Goal: Information Seeking & Learning: Learn about a topic

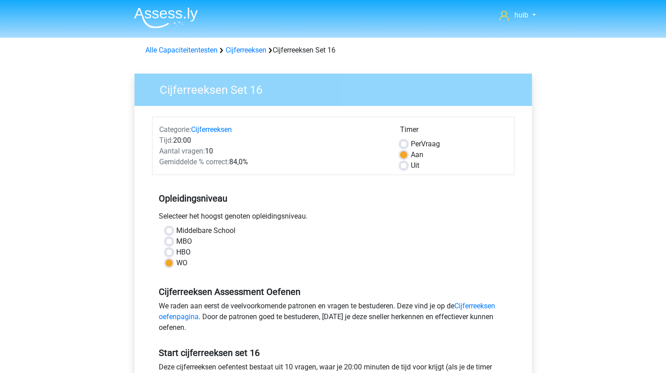
scroll to position [1, 0]
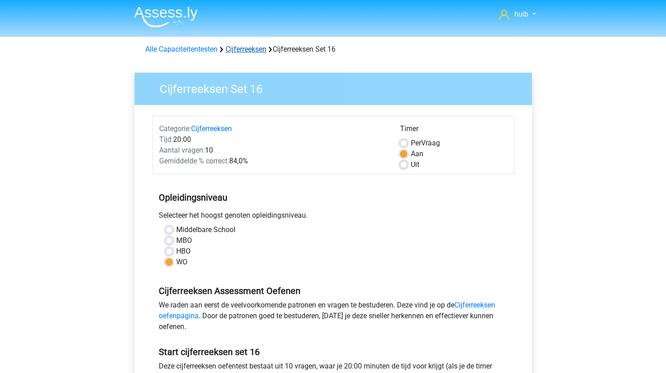
click at [254, 49] on link "Cijferreeksen" at bounding box center [245, 49] width 41 height 9
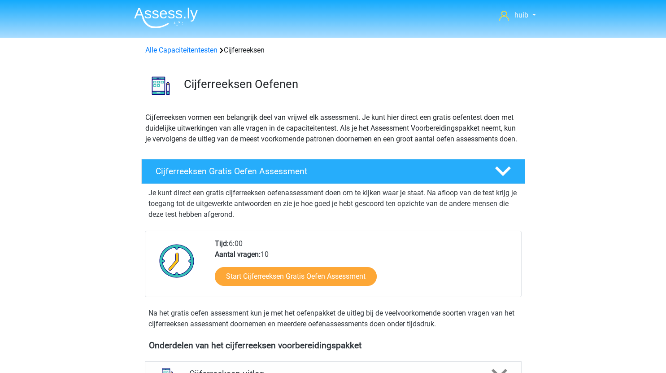
scroll to position [115, 0]
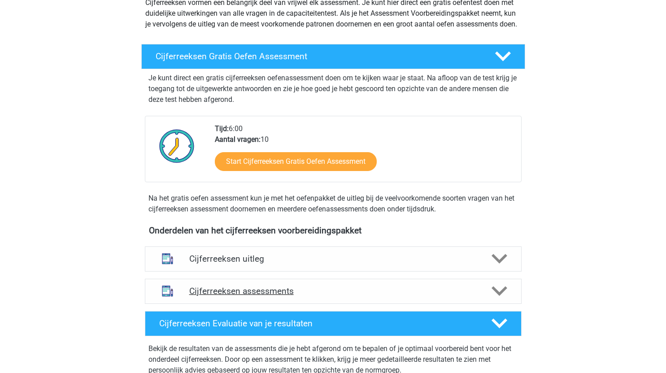
click at [305, 295] on div "Cijferreeksen assessments" at bounding box center [333, 290] width 377 height 25
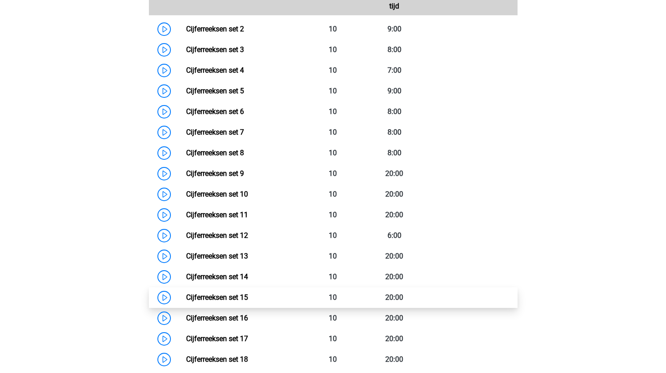
scroll to position [479, 0]
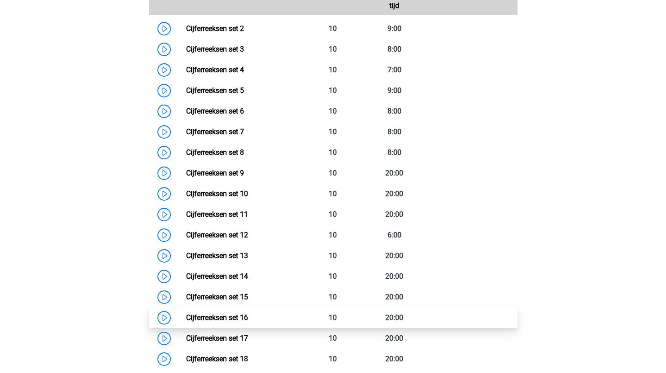
click at [186, 321] on link "Cijferreeksen set 16" at bounding box center [217, 317] width 62 height 9
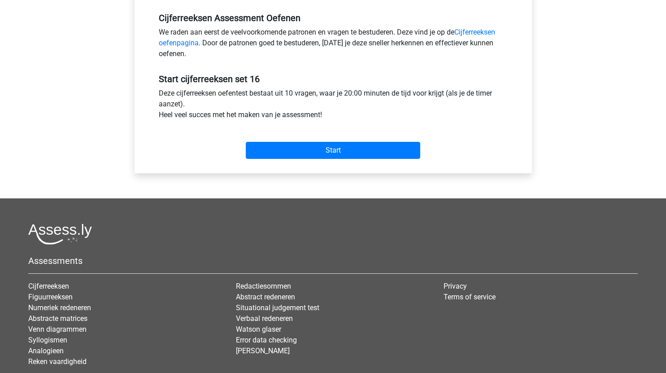
scroll to position [274, 0]
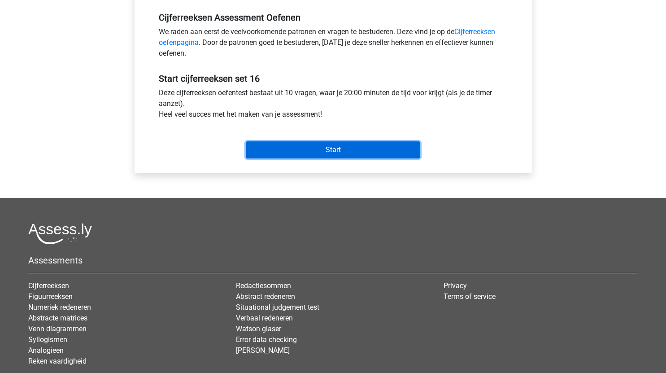
click at [368, 148] on input "Start" at bounding box center [333, 149] width 174 height 17
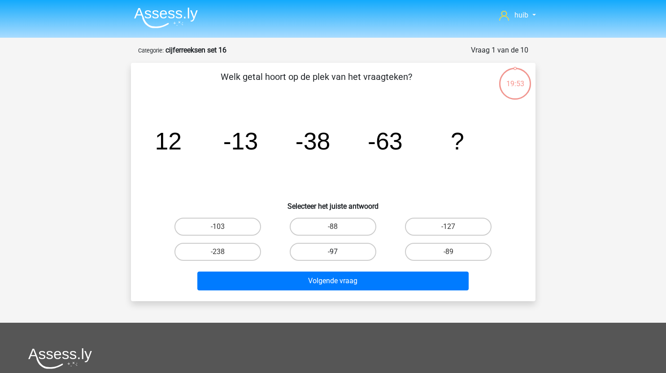
click at [353, 253] on label "-97" at bounding box center [333, 252] width 87 height 18
click at [338, 253] on input "-97" at bounding box center [336, 254] width 6 height 6
radio input "true"
click at [361, 223] on label "-88" at bounding box center [333, 226] width 87 height 18
click at [338, 226] on input "-88" at bounding box center [336, 229] width 6 height 6
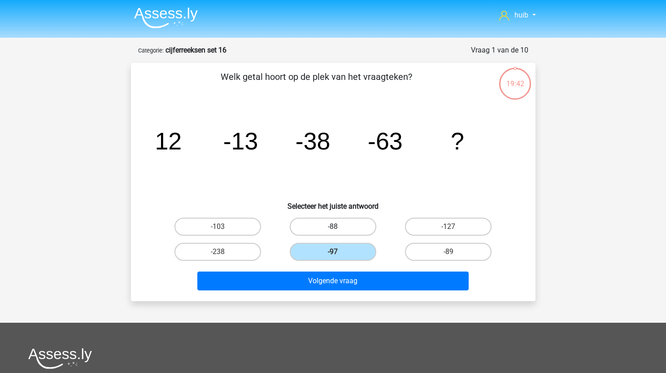
radio input "true"
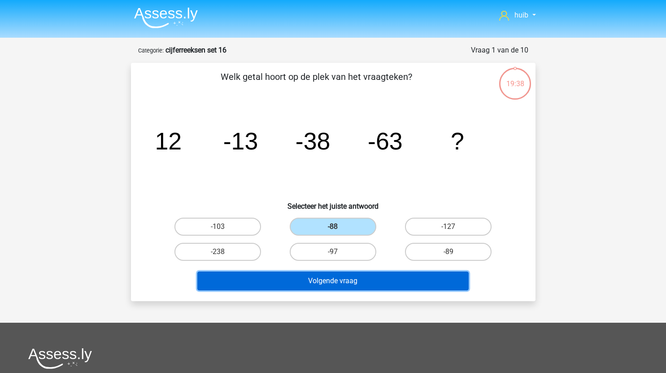
click at [377, 278] on button "Volgende vraag" at bounding box center [332, 280] width 271 height 19
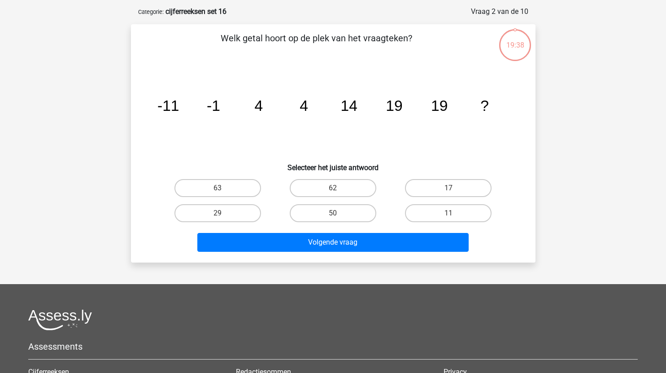
scroll to position [45, 0]
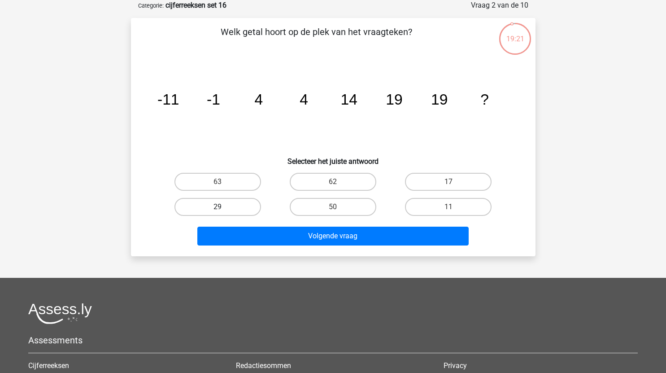
click at [229, 211] on label "29" at bounding box center [217, 207] width 87 height 18
click at [223, 211] on input "29" at bounding box center [220, 210] width 6 height 6
radio input "true"
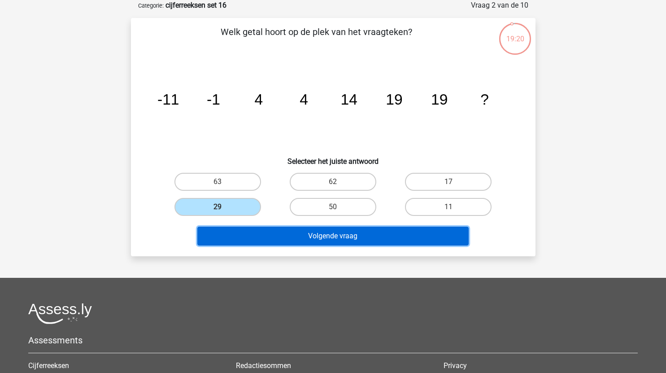
click at [305, 243] on button "Volgende vraag" at bounding box center [332, 235] width 271 height 19
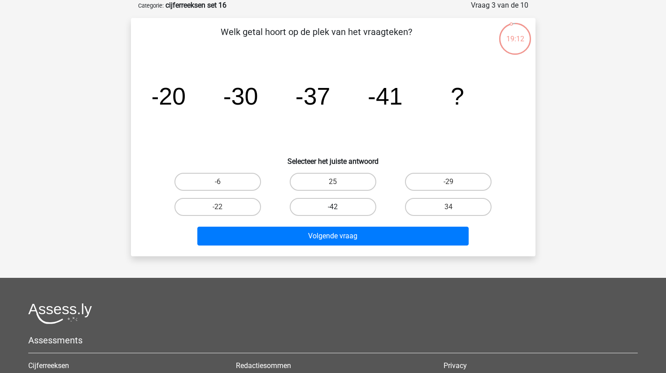
click at [344, 203] on label "-42" at bounding box center [333, 207] width 87 height 18
click at [338, 207] on input "-42" at bounding box center [336, 210] width 6 height 6
radio input "true"
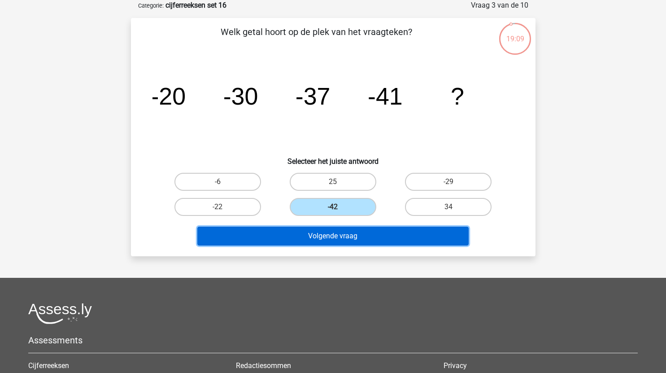
click at [377, 241] on button "Volgende vraag" at bounding box center [332, 235] width 271 height 19
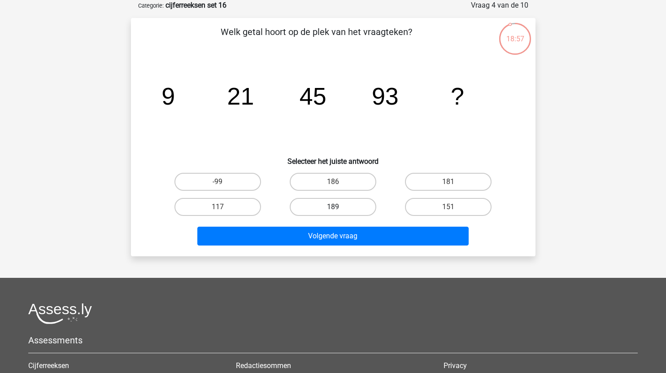
click at [347, 205] on label "189" at bounding box center [333, 207] width 87 height 18
click at [338, 207] on input "189" at bounding box center [336, 210] width 6 height 6
radio input "true"
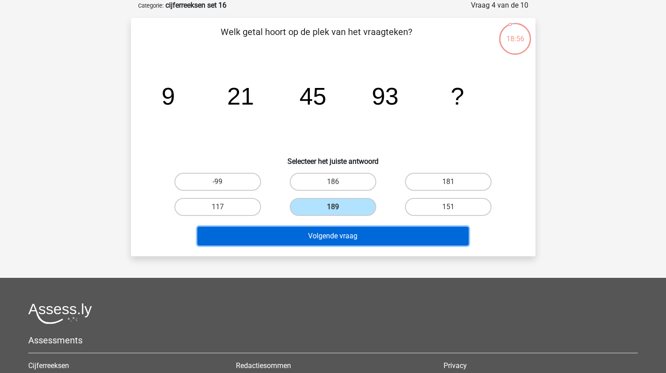
click at [351, 231] on button "Volgende vraag" at bounding box center [332, 235] width 271 height 19
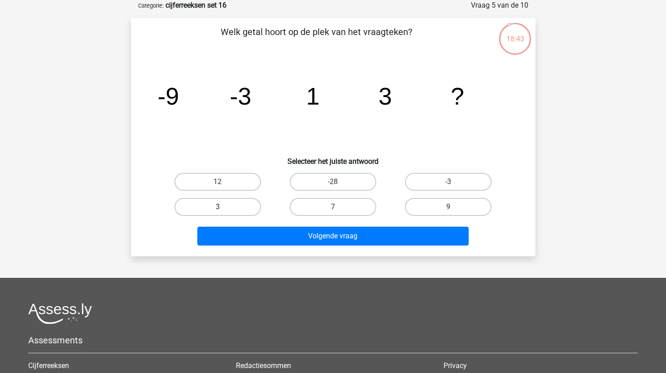
click at [238, 200] on label "3" at bounding box center [217, 207] width 87 height 18
click at [223, 207] on input "3" at bounding box center [220, 210] width 6 height 6
radio input "true"
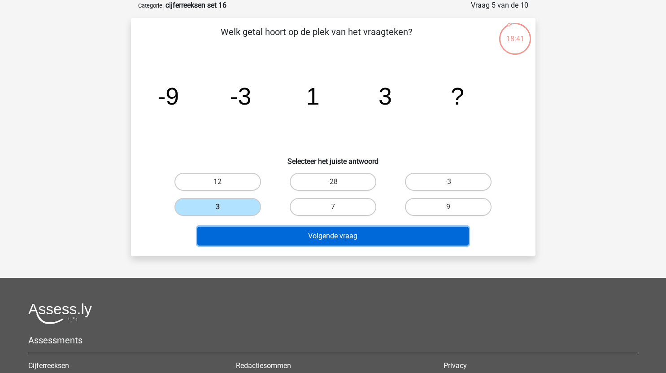
click at [327, 234] on button "Volgende vraag" at bounding box center [332, 235] width 271 height 19
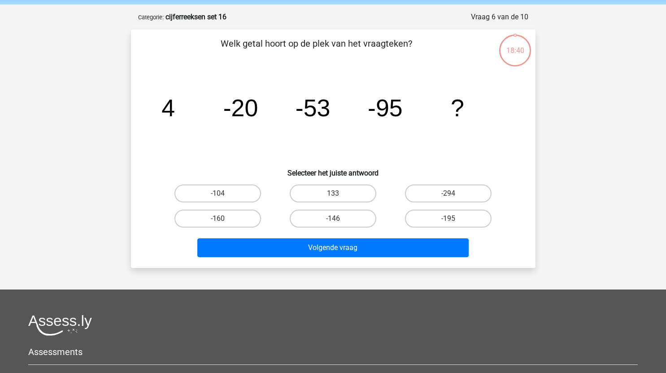
scroll to position [33, 0]
click at [353, 219] on label "-146" at bounding box center [333, 219] width 87 height 18
click at [338, 219] on input "-146" at bounding box center [336, 222] width 6 height 6
radio input "true"
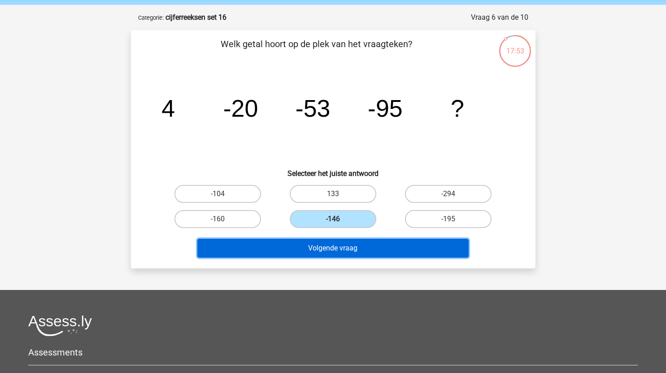
click at [357, 245] on button "Volgende vraag" at bounding box center [332, 247] width 271 height 19
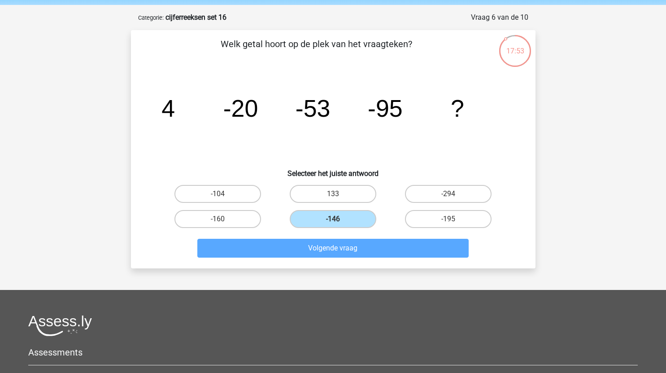
scroll to position [45, 0]
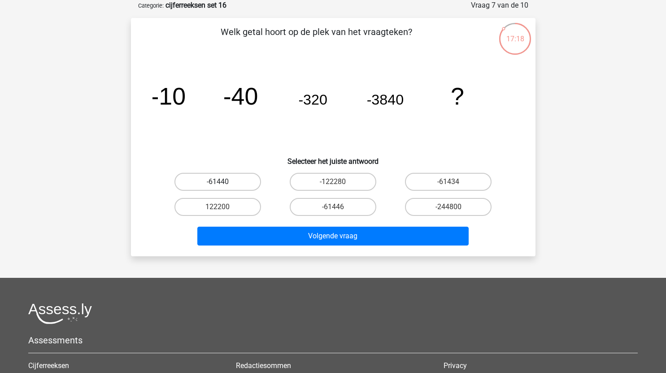
click at [241, 178] on label "-61440" at bounding box center [217, 182] width 87 height 18
click at [223, 182] on input "-61440" at bounding box center [220, 185] width 6 height 6
radio input "true"
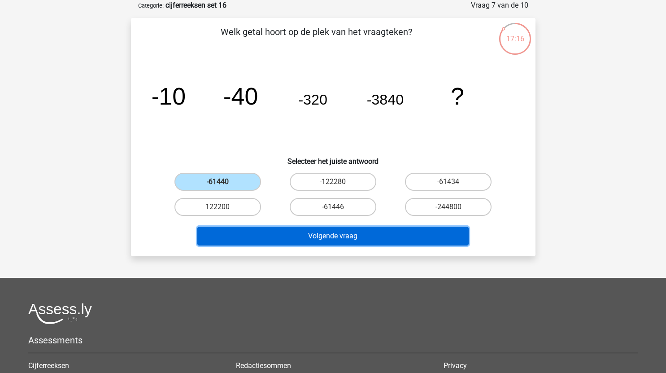
click at [365, 234] on button "Volgende vraag" at bounding box center [332, 235] width 271 height 19
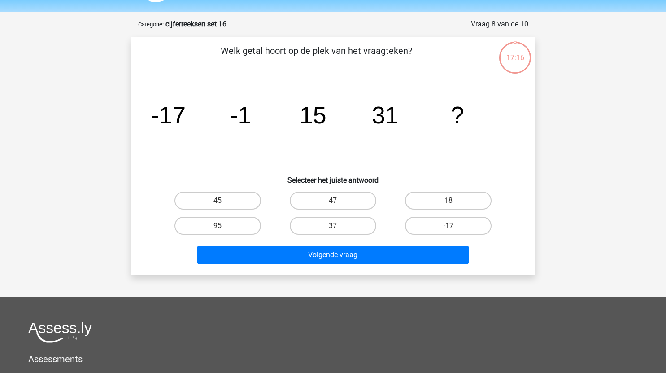
scroll to position [25, 0]
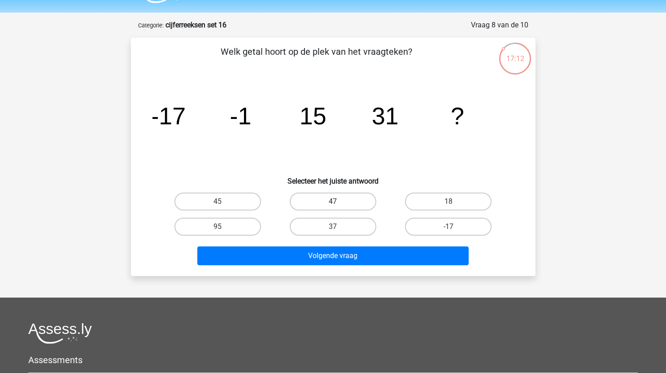
click at [350, 203] on label "47" at bounding box center [333, 201] width 87 height 18
click at [338, 203] on input "47" at bounding box center [336, 204] width 6 height 6
radio input "true"
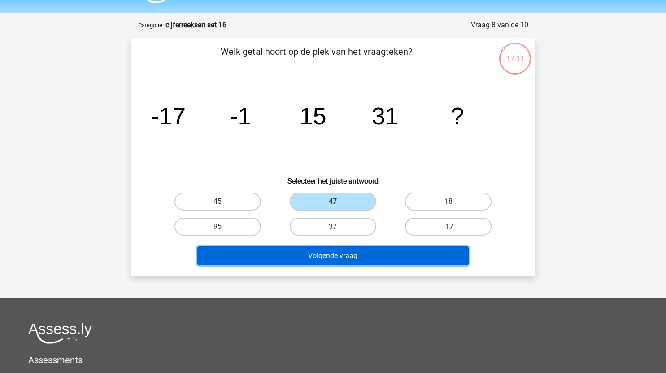
click at [378, 258] on button "Volgende vraag" at bounding box center [332, 255] width 271 height 19
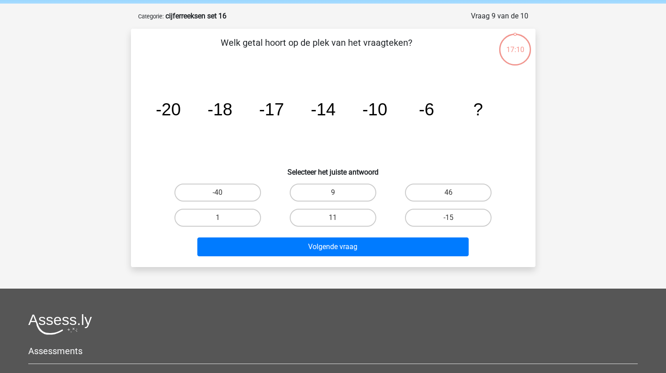
scroll to position [33, 0]
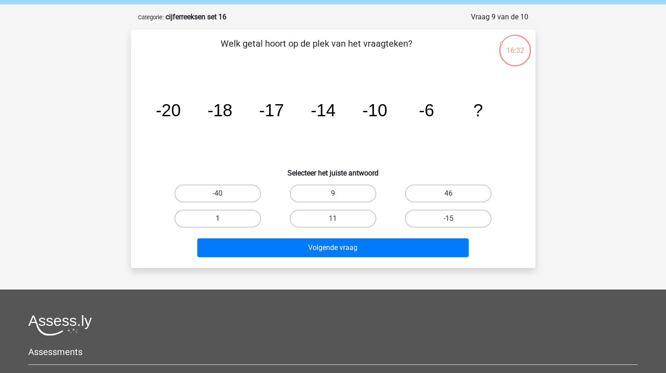
click at [231, 217] on label "1" at bounding box center [217, 218] width 87 height 18
click at [223, 218] on input "1" at bounding box center [220, 221] width 6 height 6
radio input "true"
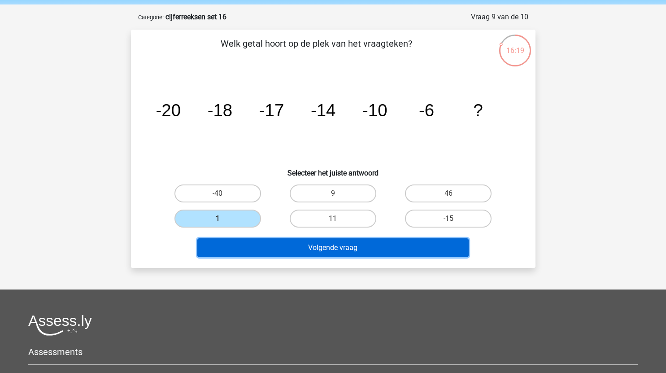
click at [350, 248] on button "Volgende vraag" at bounding box center [332, 247] width 271 height 19
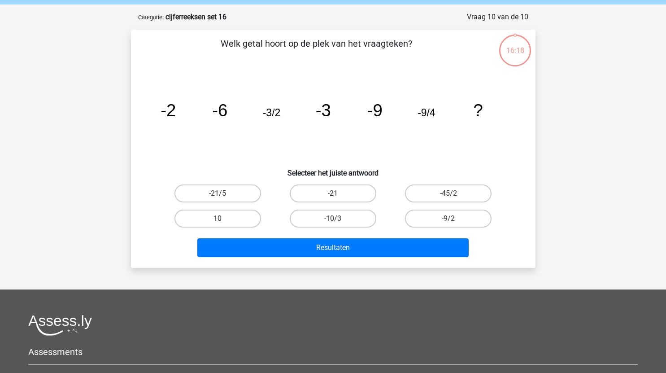
scroll to position [45, 0]
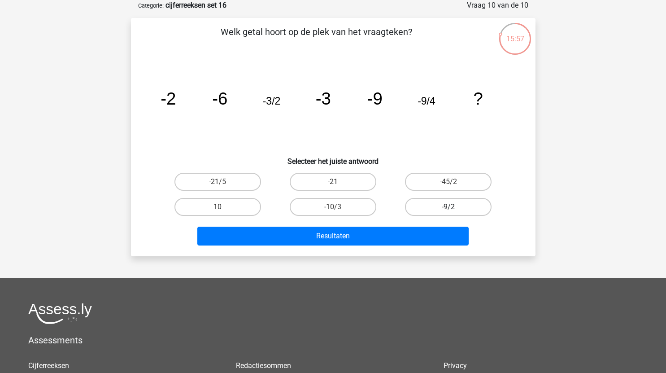
click at [447, 208] on label "-9/2" at bounding box center [448, 207] width 87 height 18
click at [448, 208] on input "-9/2" at bounding box center [451, 210] width 6 height 6
radio input "true"
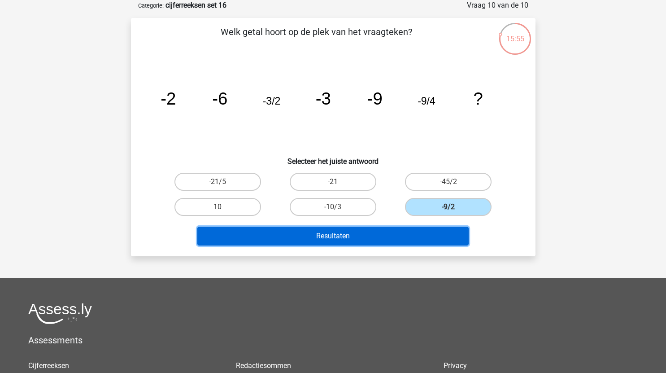
click at [368, 237] on button "Resultaten" at bounding box center [332, 235] width 271 height 19
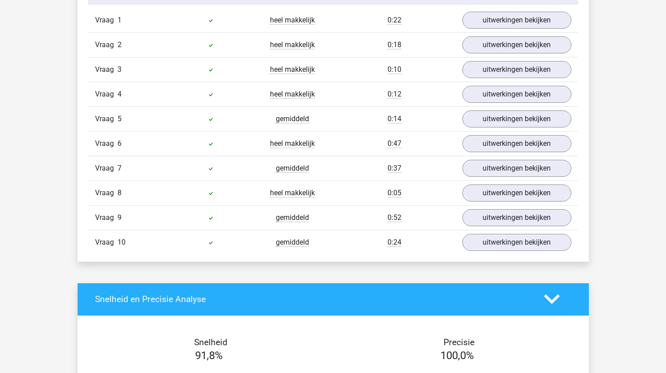
scroll to position [611, 0]
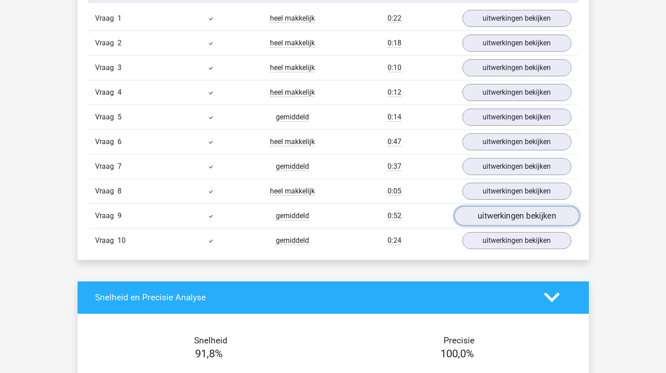
click at [521, 214] on link "uitwerkingen bekijken" at bounding box center [516, 216] width 125 height 20
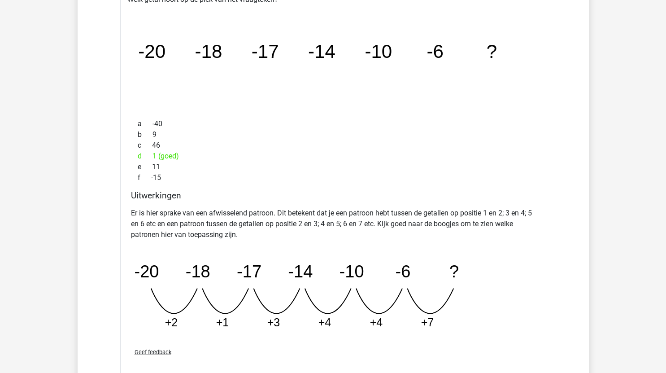
scroll to position [921, 0]
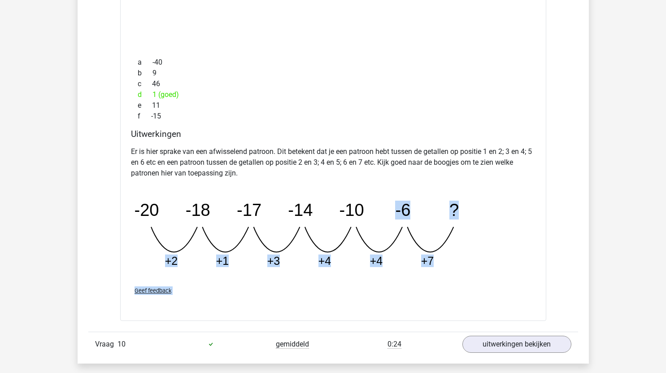
drag, startPoint x: 342, startPoint y: 307, endPoint x: 375, endPoint y: 186, distance: 125.8
click at [375, 186] on div "Welk getal hoort op de plek van het vraagteken? image/svg+xml -20 -18 -17 -14 -…" at bounding box center [333, 125] width 426 height 392
click at [336, 292] on div "Geef feedback" at bounding box center [333, 290] width 412 height 23
click at [153, 292] on span "Geef feedback" at bounding box center [152, 290] width 37 height 7
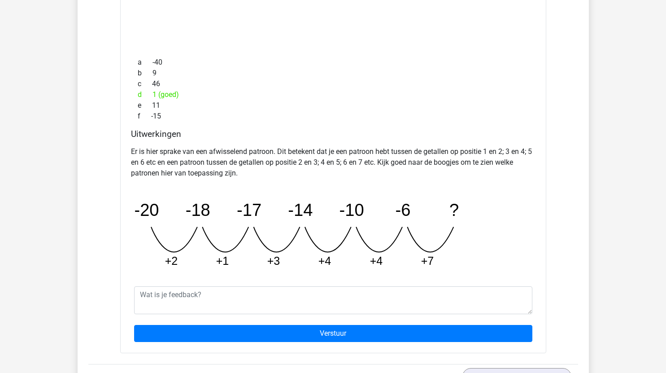
click at [329, 274] on icon "image/svg+xml -20 -18 -17 -14 -10 -6 ? +2 +1 +3 +4 +4 +7" at bounding box center [310, 231] width 359 height 90
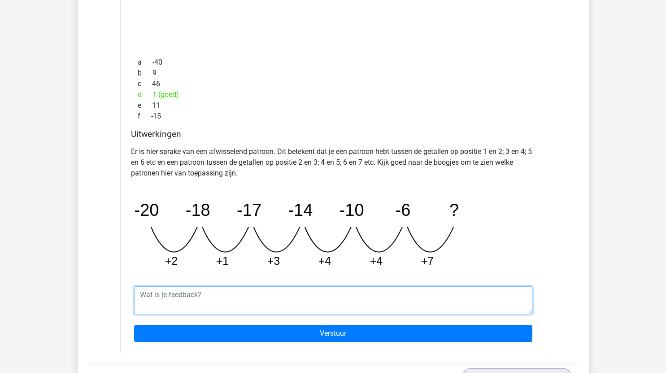
click at [371, 303] on textarea at bounding box center [333, 300] width 398 height 28
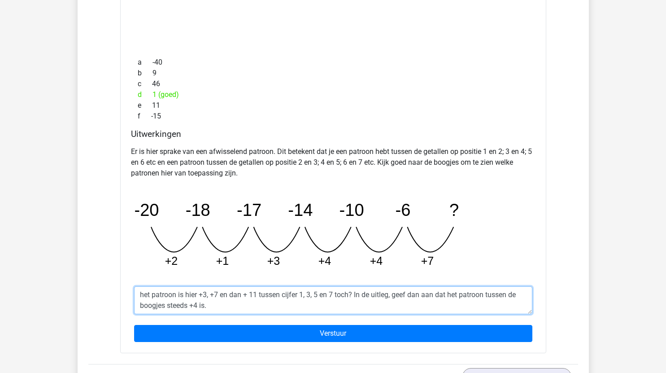
click at [206, 296] on textarea "het patroon is hier +3, +7 en dan + 11 tussen cijfer 1, 3, 5 en 7 toch? In de u…" at bounding box center [333, 300] width 398 height 28
click at [301, 300] on textarea "het patroon is hier +3, +7 en dan + 11 tussen cijfer 1, 3, 5 en 7 toch? In de u…" at bounding box center [333, 300] width 398 height 28
click at [218, 309] on textarea "het patroon is hier +3, +7 en dan + 11 tussen cijfer 1, 3, 5 en 7 toch? In de u…" at bounding box center [333, 300] width 398 height 28
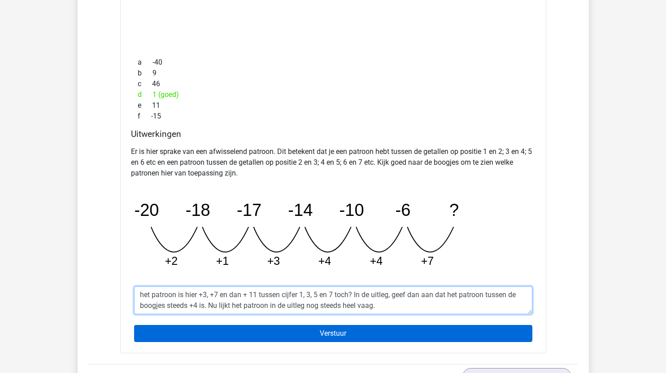
type textarea "het patroon is hier +3, +7 en dan + 11 tussen cijfer 1, 3, 5 en 7 toch? In de u…"
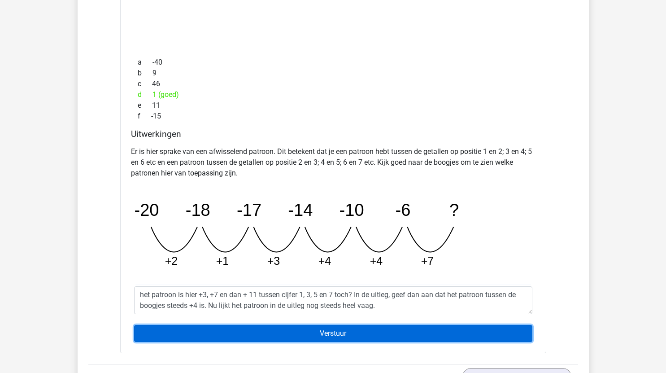
click at [366, 330] on input "Verstuur" at bounding box center [333, 333] width 398 height 17
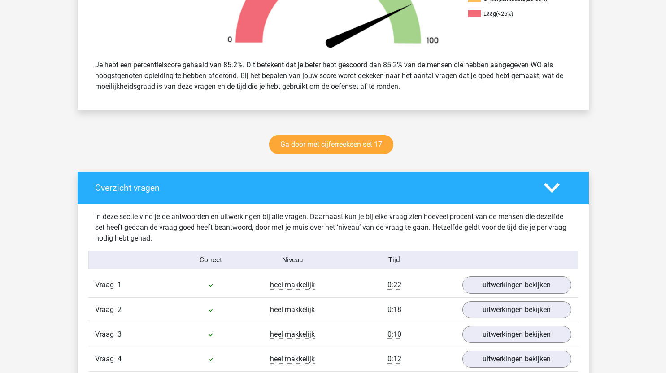
scroll to position [378, 0]
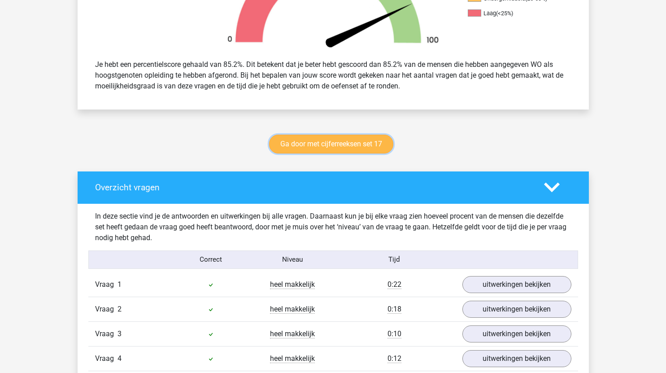
click at [362, 139] on link "Ga door met cijferreeksen set 17" at bounding box center [331, 143] width 124 height 19
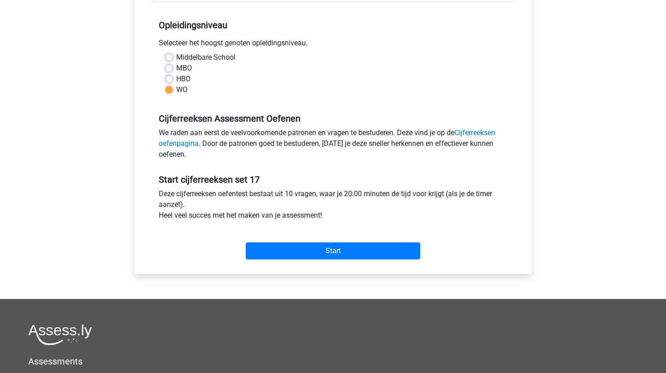
scroll to position [173, 0]
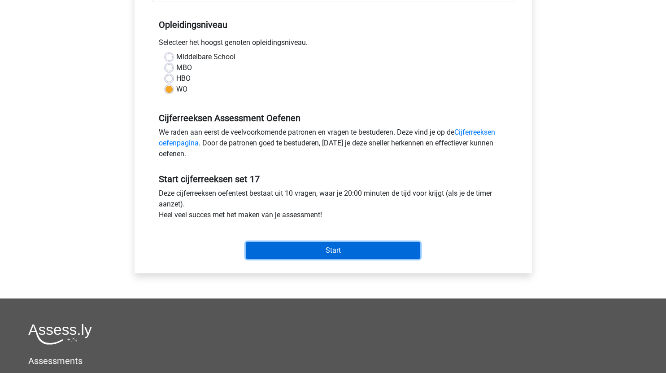
click at [394, 243] on input "Start" at bounding box center [333, 250] width 174 height 17
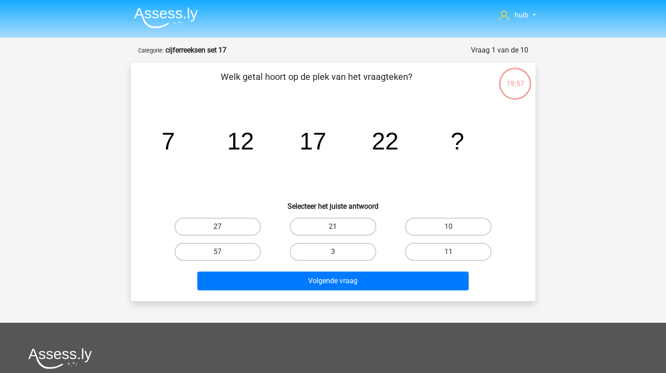
click at [242, 228] on label "27" at bounding box center [217, 226] width 87 height 18
click at [223, 228] on input "27" at bounding box center [220, 229] width 6 height 6
radio input "true"
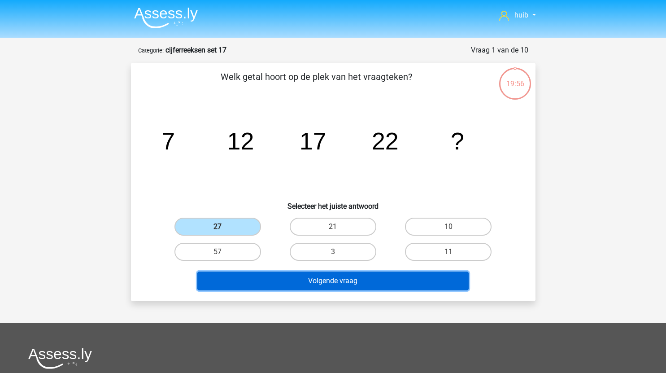
click at [313, 274] on button "Volgende vraag" at bounding box center [332, 280] width 271 height 19
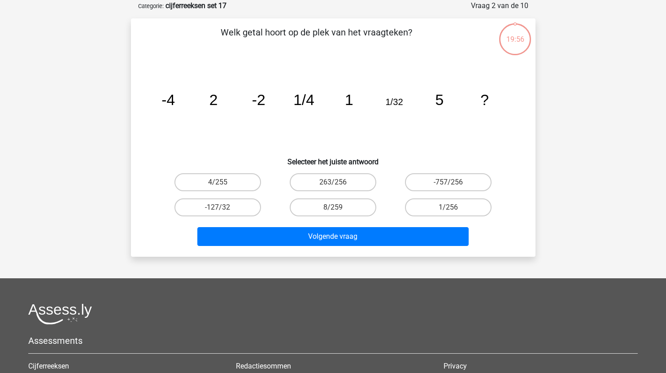
scroll to position [45, 0]
click at [349, 181] on label "263/256" at bounding box center [333, 182] width 87 height 18
click at [338, 182] on input "263/256" at bounding box center [336, 185] width 6 height 6
radio input "true"
click at [459, 211] on label "1/256" at bounding box center [448, 207] width 87 height 18
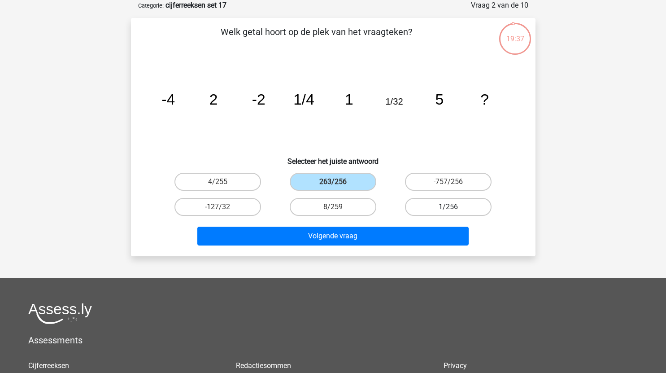
click at [454, 211] on input "1/256" at bounding box center [451, 210] width 6 height 6
radio input "true"
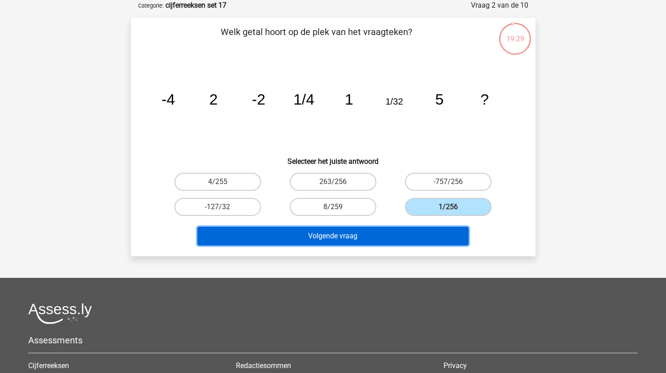
click at [372, 235] on button "Volgende vraag" at bounding box center [332, 235] width 271 height 19
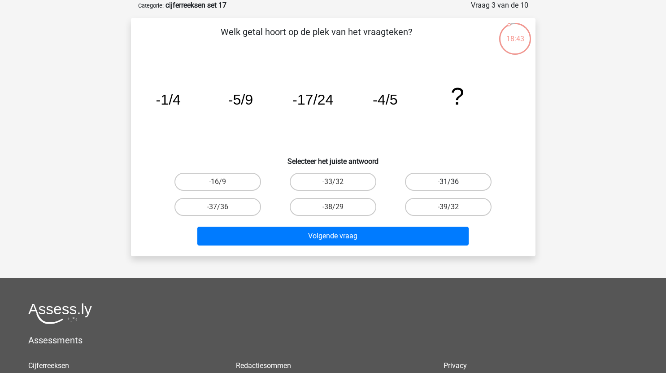
click at [466, 181] on label "-31/36" at bounding box center [448, 182] width 87 height 18
click at [454, 182] on input "-31/36" at bounding box center [451, 185] width 6 height 6
radio input "true"
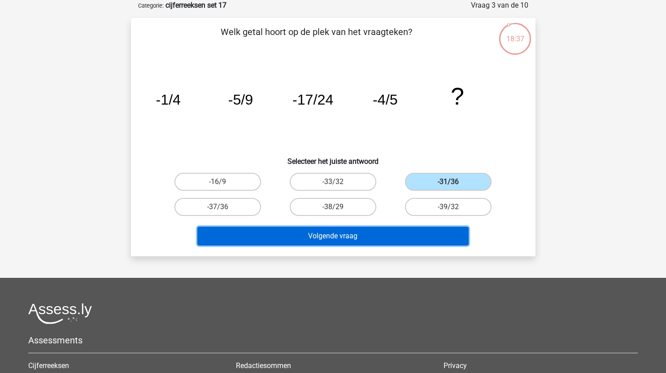
click at [371, 235] on button "Volgende vraag" at bounding box center [332, 235] width 271 height 19
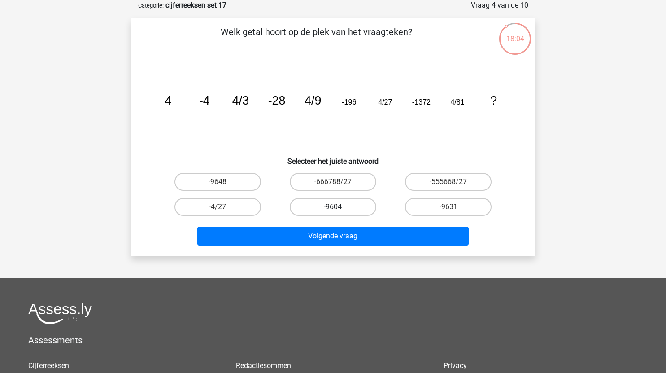
click at [349, 206] on label "-9604" at bounding box center [333, 207] width 87 height 18
click at [338, 207] on input "-9604" at bounding box center [336, 210] width 6 height 6
radio input "true"
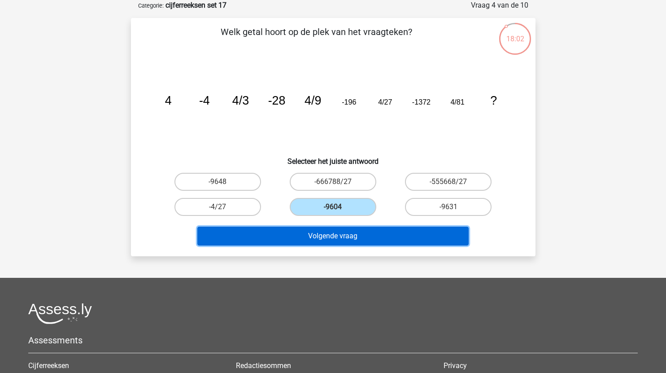
click at [360, 239] on button "Volgende vraag" at bounding box center [332, 235] width 271 height 19
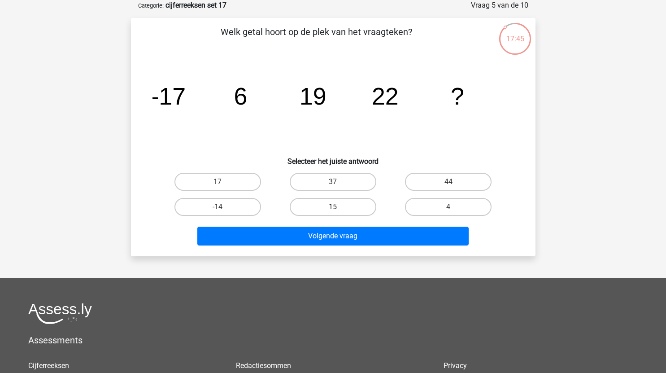
click at [348, 200] on label "15" at bounding box center [333, 207] width 87 height 18
click at [338, 207] on input "15" at bounding box center [336, 210] width 6 height 6
radio input "true"
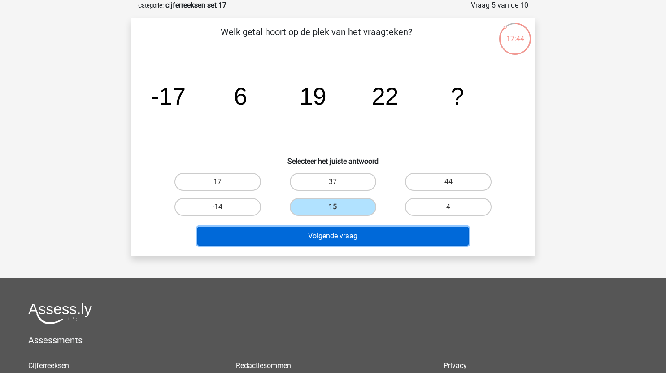
click at [358, 243] on button "Volgende vraag" at bounding box center [332, 235] width 271 height 19
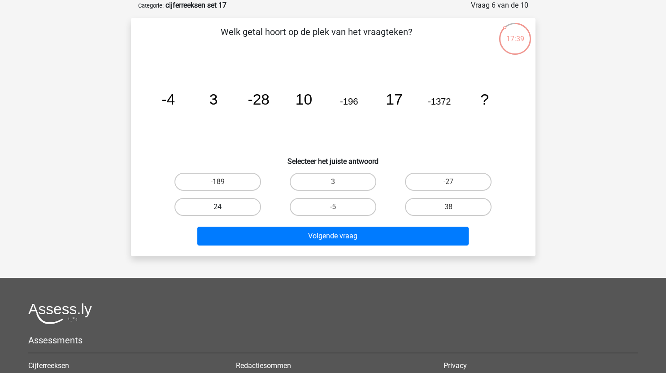
click at [234, 212] on label "24" at bounding box center [217, 207] width 87 height 18
click at [223, 212] on input "24" at bounding box center [220, 210] width 6 height 6
radio input "true"
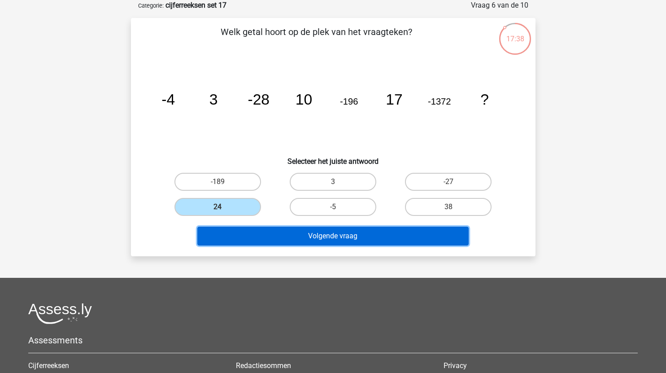
click at [322, 234] on button "Volgende vraag" at bounding box center [332, 235] width 271 height 19
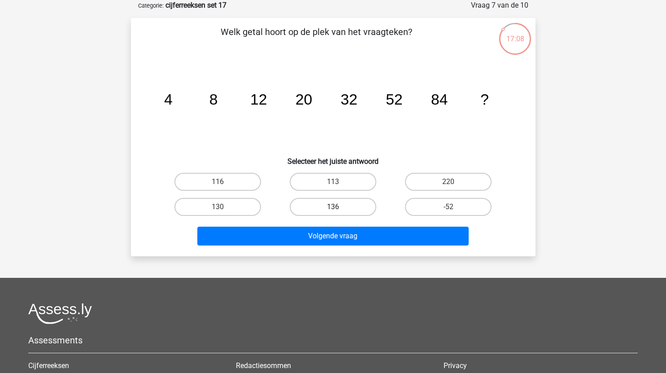
click at [342, 201] on label "136" at bounding box center [333, 207] width 87 height 18
click at [338, 207] on input "136" at bounding box center [336, 210] width 6 height 6
radio input "true"
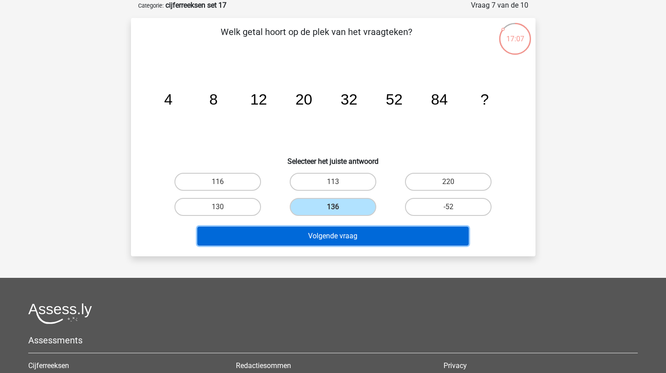
click at [361, 236] on button "Volgende vraag" at bounding box center [332, 235] width 271 height 19
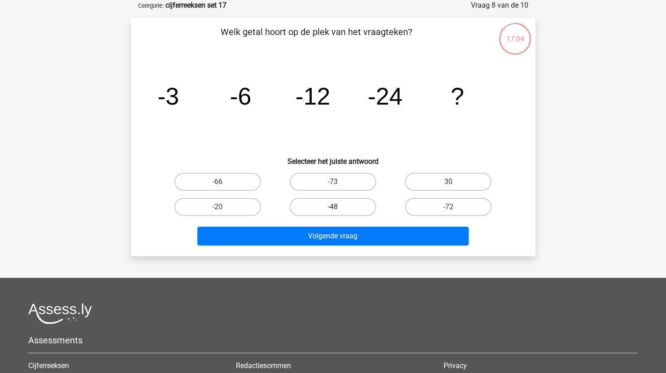
click at [344, 204] on label "-48" at bounding box center [333, 207] width 87 height 18
click at [338, 207] on input "-48" at bounding box center [336, 210] width 6 height 6
radio input "true"
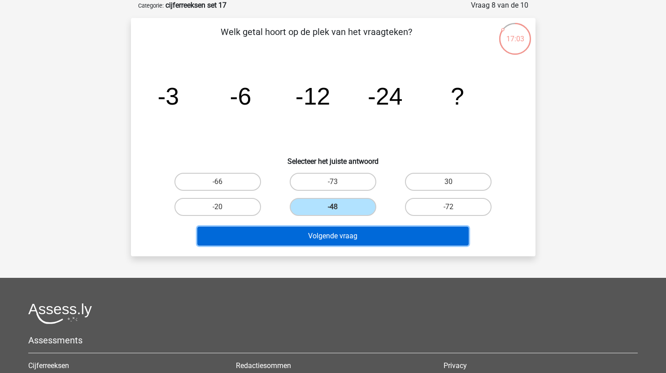
click at [360, 237] on button "Volgende vraag" at bounding box center [332, 235] width 271 height 19
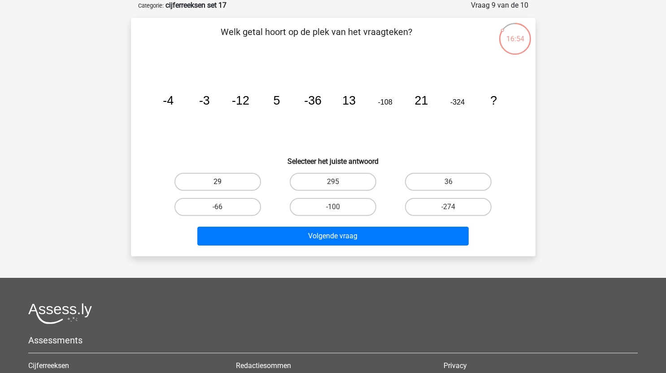
click at [252, 182] on label "29" at bounding box center [217, 182] width 87 height 18
click at [223, 182] on input "29" at bounding box center [220, 185] width 6 height 6
radio input "true"
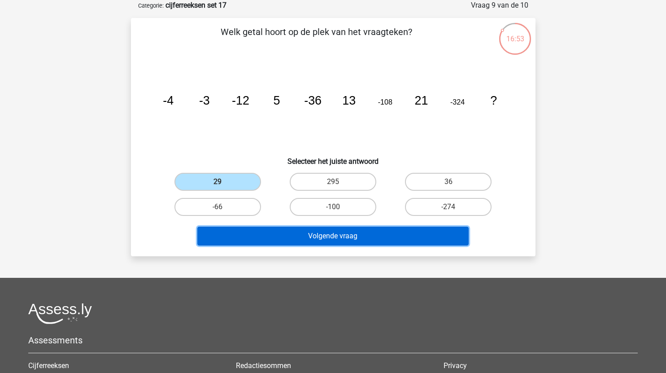
click at [323, 232] on button "Volgende vraag" at bounding box center [332, 235] width 271 height 19
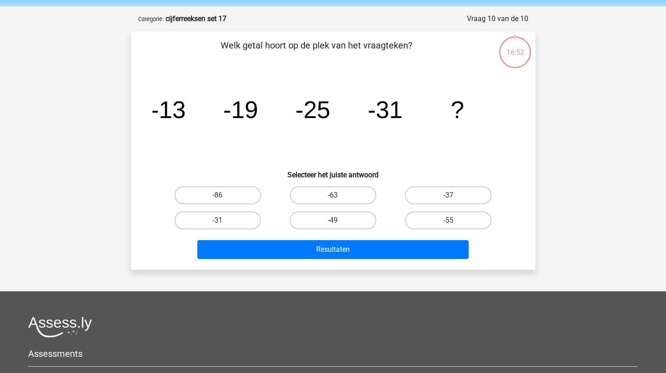
scroll to position [31, 0]
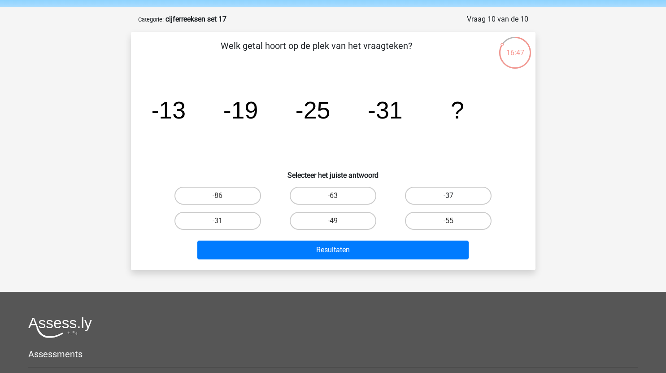
click at [441, 191] on label "-37" at bounding box center [448, 195] width 87 height 18
click at [448, 195] on input "-37" at bounding box center [451, 198] width 6 height 6
radio input "true"
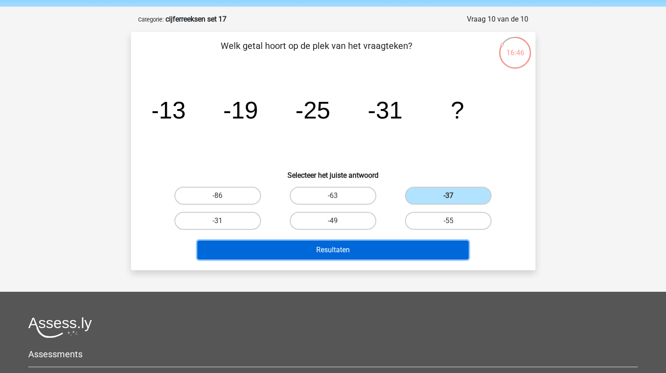
click at [390, 243] on button "Resultaten" at bounding box center [332, 249] width 271 height 19
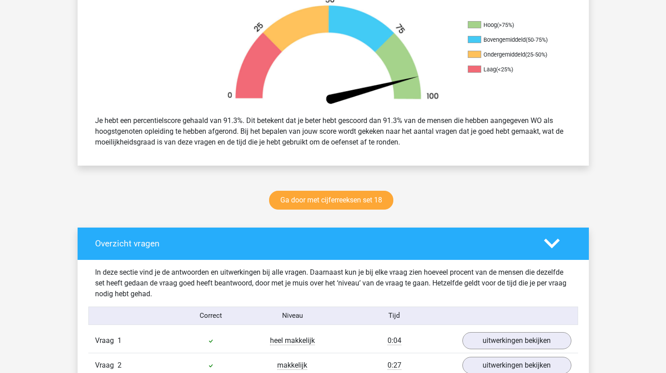
scroll to position [289, 0]
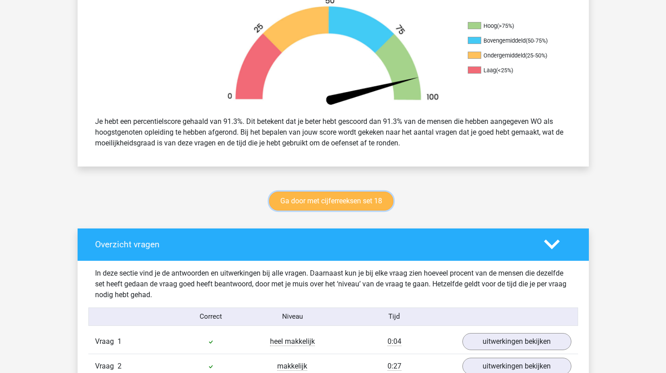
click at [345, 195] on link "Ga door met cijferreeksen set 18" at bounding box center [331, 200] width 124 height 19
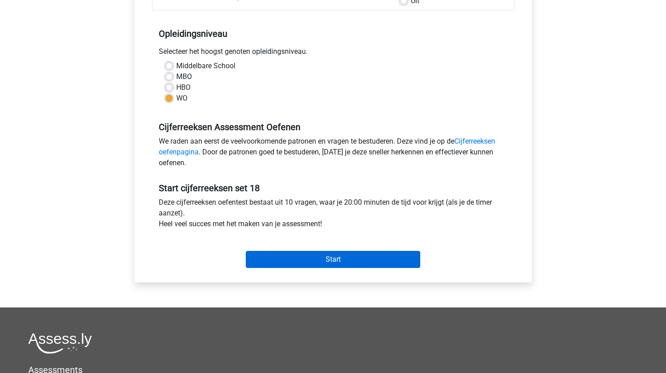
scroll to position [165, 0]
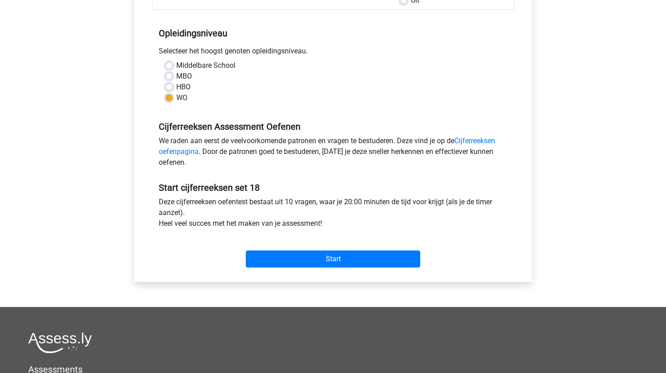
click at [347, 271] on div "Start" at bounding box center [333, 251] width 362 height 39
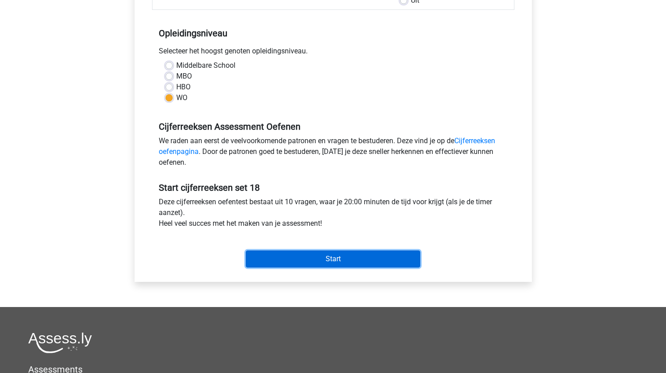
click at [358, 260] on input "Start" at bounding box center [333, 258] width 174 height 17
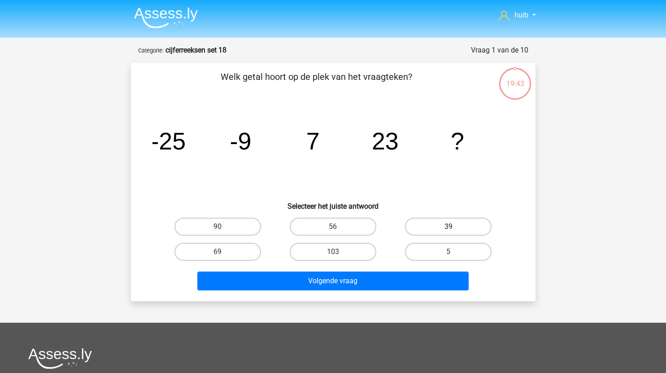
click at [432, 229] on label "39" at bounding box center [448, 226] width 87 height 18
click at [448, 229] on input "39" at bounding box center [451, 229] width 6 height 6
radio input "true"
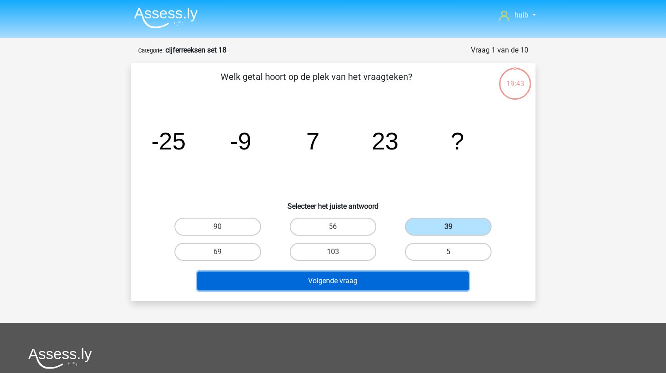
click at [375, 282] on button "Volgende vraag" at bounding box center [332, 280] width 271 height 19
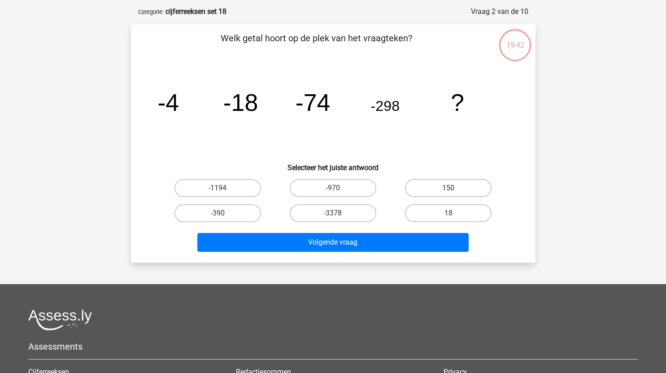
scroll to position [45, 0]
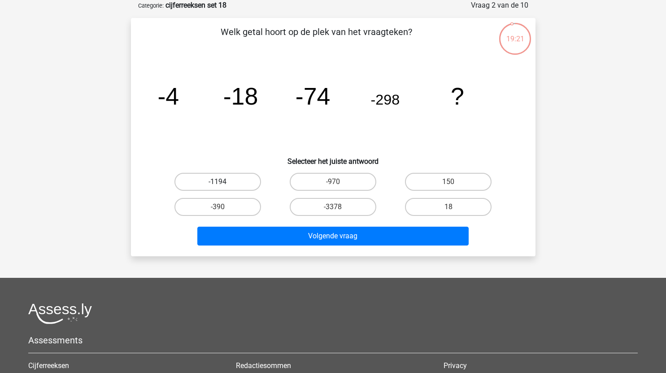
click at [230, 178] on label "-1194" at bounding box center [217, 182] width 87 height 18
click at [223, 182] on input "-1194" at bounding box center [220, 185] width 6 height 6
radio input "true"
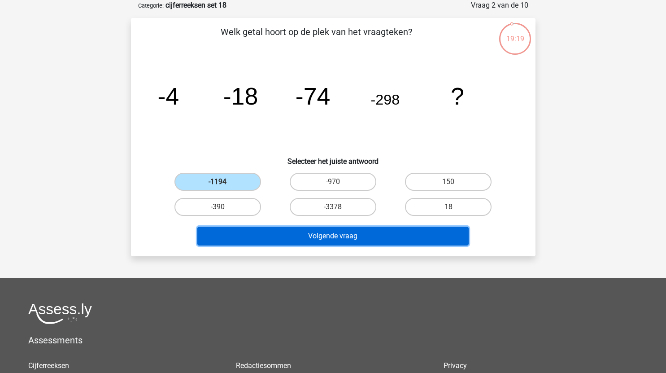
click at [334, 238] on button "Volgende vraag" at bounding box center [332, 235] width 271 height 19
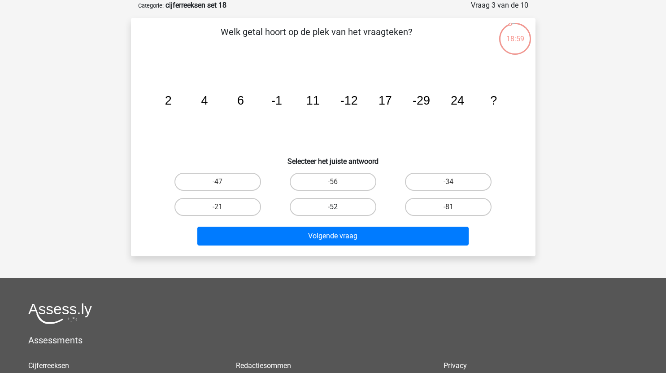
click at [341, 202] on label "-52" at bounding box center [333, 207] width 87 height 18
click at [338, 207] on input "-52" at bounding box center [336, 210] width 6 height 6
radio input "true"
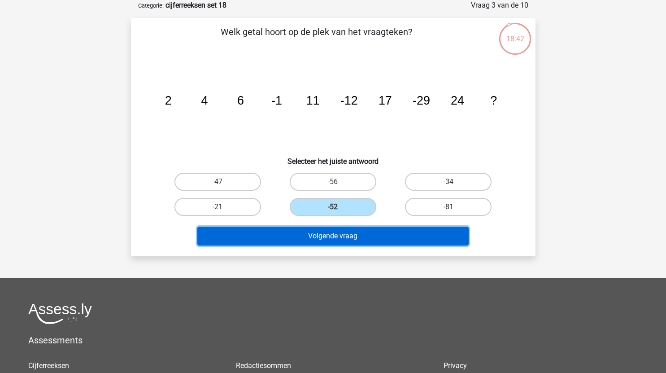
click at [364, 238] on button "Volgende vraag" at bounding box center [332, 235] width 271 height 19
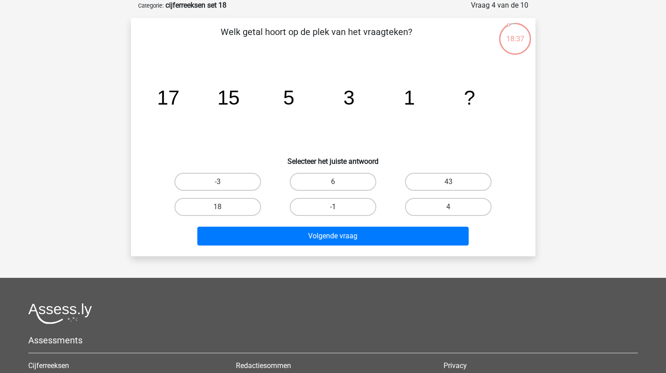
click at [335, 203] on label "-1" at bounding box center [333, 207] width 87 height 18
click at [335, 207] on input "-1" at bounding box center [336, 210] width 6 height 6
radio input "true"
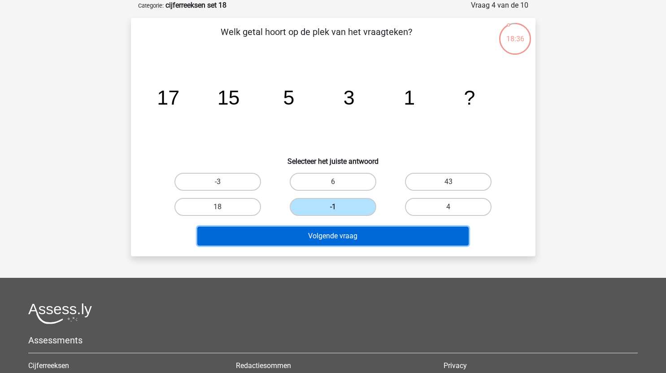
click at [345, 236] on button "Volgende vraag" at bounding box center [332, 235] width 271 height 19
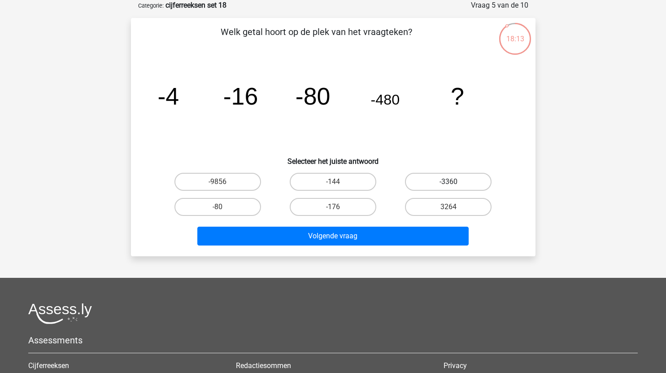
click at [452, 181] on label "-3360" at bounding box center [448, 182] width 87 height 18
click at [452, 182] on input "-3360" at bounding box center [451, 185] width 6 height 6
radio input "true"
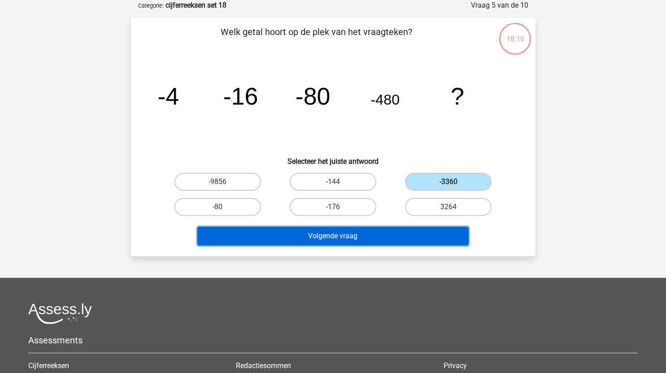
click at [358, 235] on button "Volgende vraag" at bounding box center [332, 235] width 271 height 19
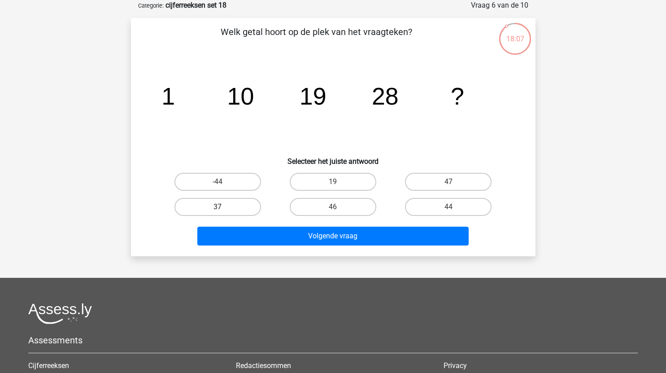
click at [244, 203] on label "37" at bounding box center [217, 207] width 87 height 18
click at [223, 207] on input "37" at bounding box center [220, 210] width 6 height 6
radio input "true"
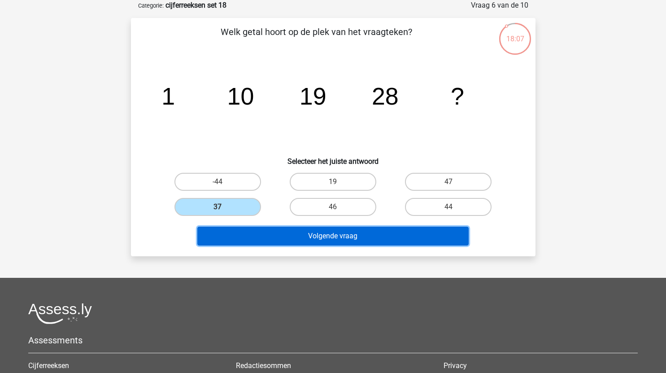
click at [323, 230] on button "Volgende vraag" at bounding box center [332, 235] width 271 height 19
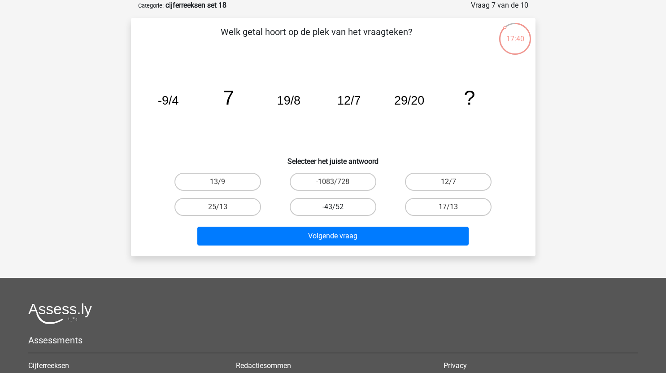
click at [351, 206] on label "-43/52" at bounding box center [333, 207] width 87 height 18
click at [338, 207] on input "-43/52" at bounding box center [336, 210] width 6 height 6
radio input "true"
click at [471, 210] on label "17/13" at bounding box center [448, 207] width 87 height 18
click at [454, 210] on input "17/13" at bounding box center [451, 210] width 6 height 6
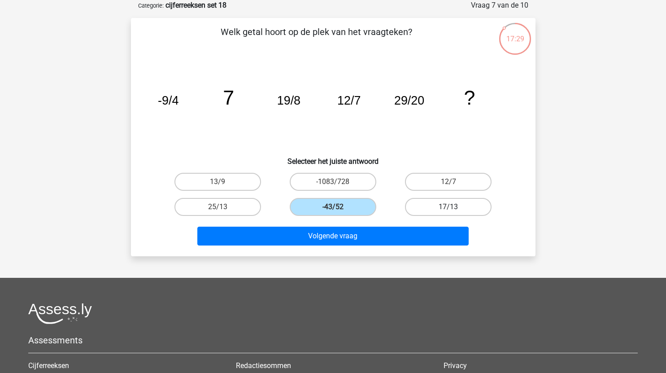
radio input "true"
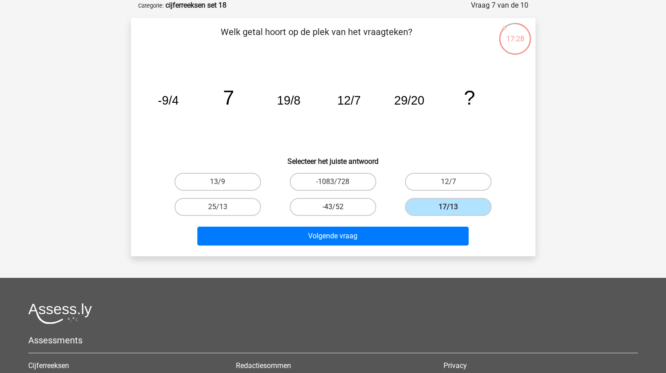
click at [347, 204] on label "-43/52" at bounding box center [333, 207] width 87 height 18
click at [338, 207] on input "-43/52" at bounding box center [336, 210] width 6 height 6
radio input "true"
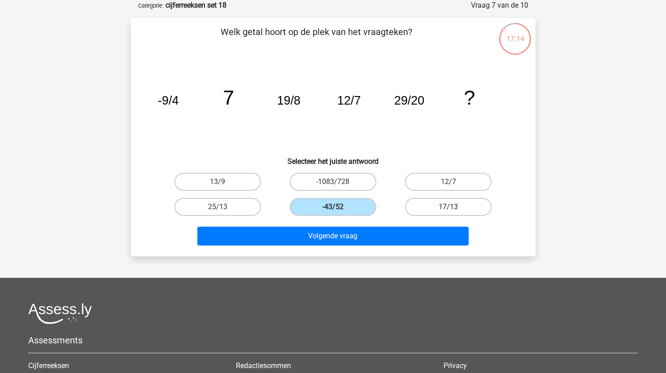
click at [475, 199] on label "17/13" at bounding box center [448, 207] width 87 height 18
click at [454, 207] on input "17/13" at bounding box center [451, 210] width 6 height 6
radio input "true"
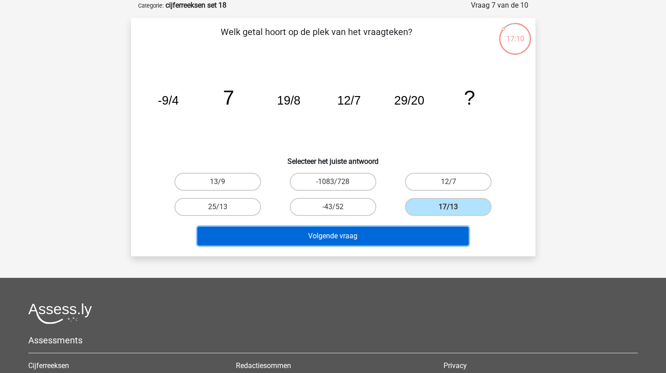
click at [369, 238] on button "Volgende vraag" at bounding box center [332, 235] width 271 height 19
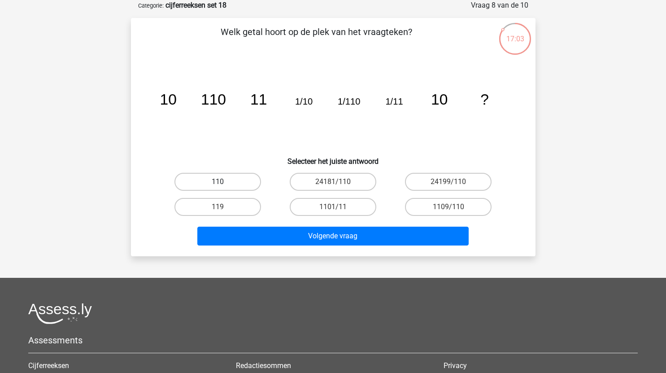
click at [228, 182] on label "110" at bounding box center [217, 182] width 87 height 18
click at [223, 182] on input "110" at bounding box center [220, 185] width 6 height 6
radio input "true"
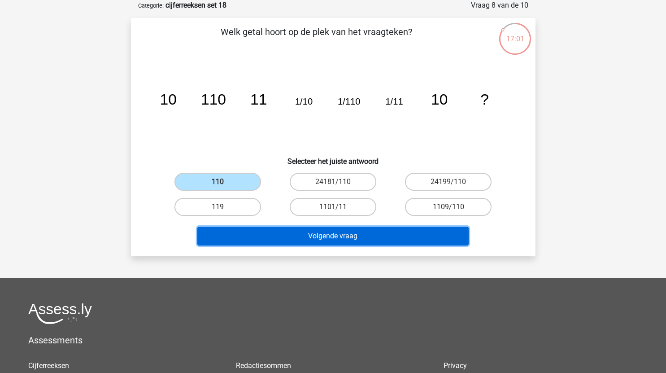
click at [348, 235] on button "Volgende vraag" at bounding box center [332, 235] width 271 height 19
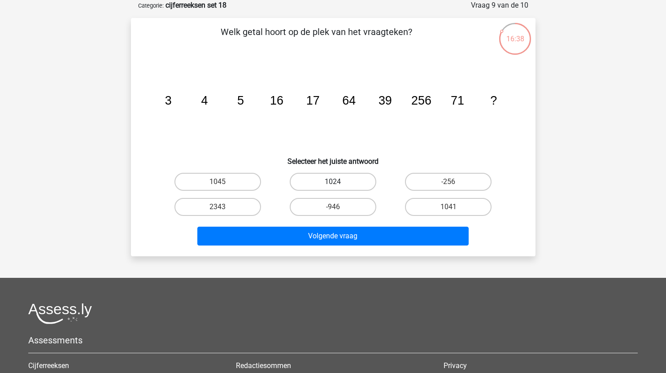
click at [347, 180] on label "1024" at bounding box center [333, 182] width 87 height 18
click at [338, 182] on input "1024" at bounding box center [336, 185] width 6 height 6
radio input "true"
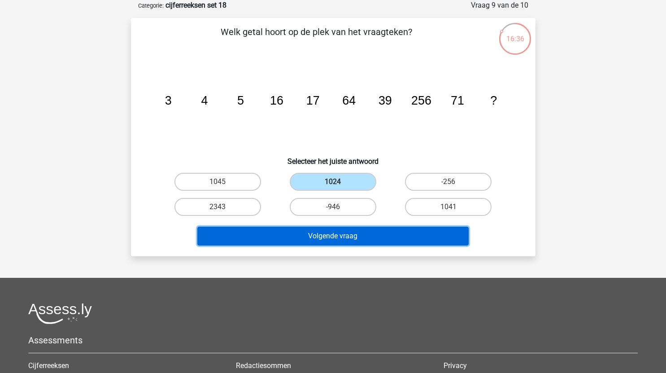
click at [378, 233] on button "Volgende vraag" at bounding box center [332, 235] width 271 height 19
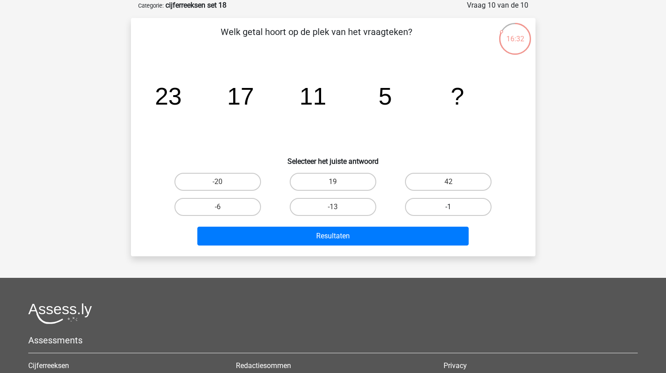
click at [467, 201] on label "-1" at bounding box center [448, 207] width 87 height 18
click at [454, 207] on input "-1" at bounding box center [451, 210] width 6 height 6
radio input "true"
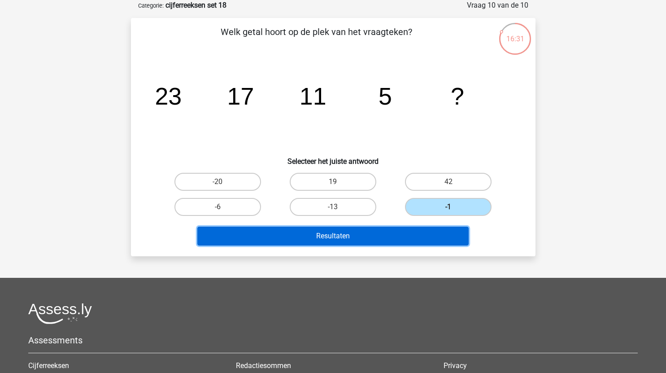
click at [387, 234] on button "Resultaten" at bounding box center [332, 235] width 271 height 19
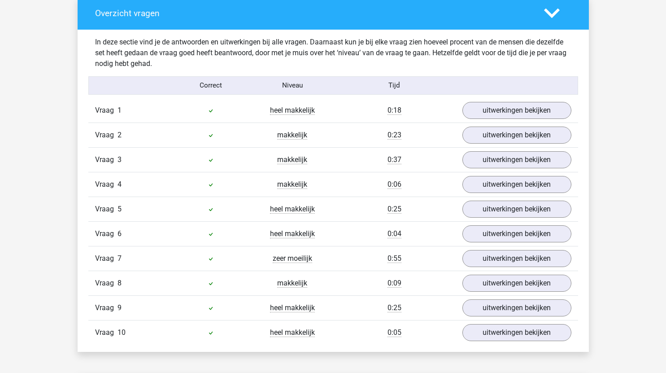
scroll to position [520, 0]
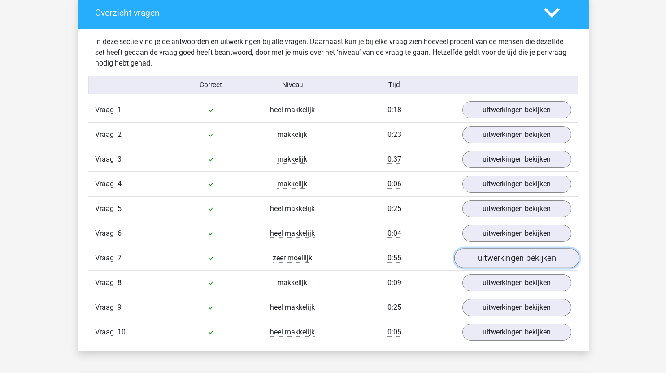
click at [491, 260] on link "uitwerkingen bekijken" at bounding box center [516, 258] width 125 height 20
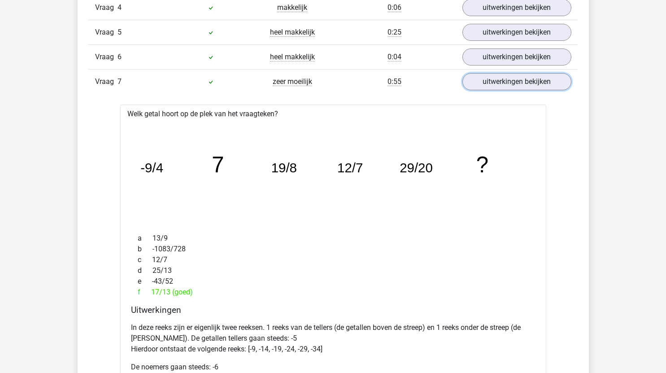
scroll to position [696, 0]
click at [519, 88] on link "uitwerkingen bekijken" at bounding box center [516, 82] width 125 height 20
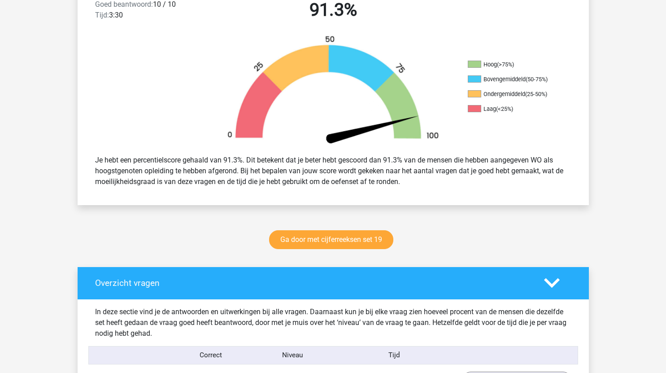
scroll to position [250, 0]
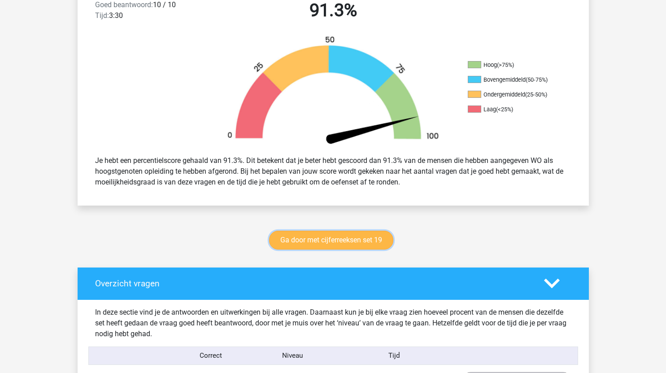
click at [363, 240] on link "Ga door met cijferreeksen set 19" at bounding box center [331, 239] width 124 height 19
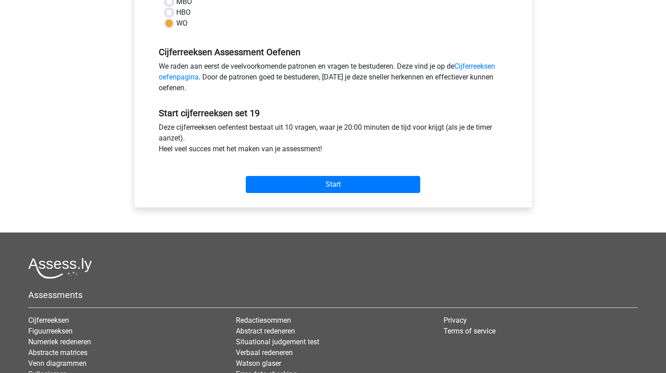
scroll to position [258, 0]
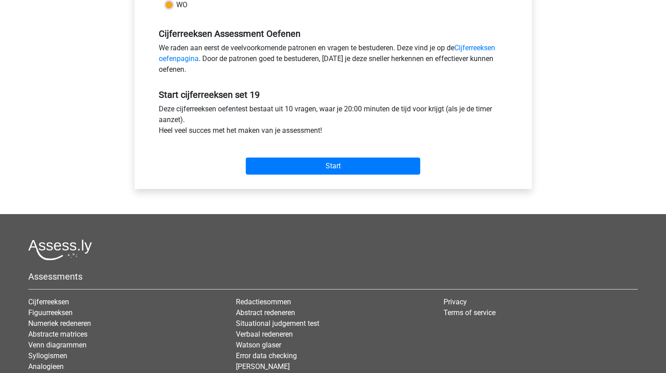
click at [377, 175] on div "Start" at bounding box center [333, 158] width 362 height 39
click at [399, 156] on div "Start" at bounding box center [333, 158] width 362 height 31
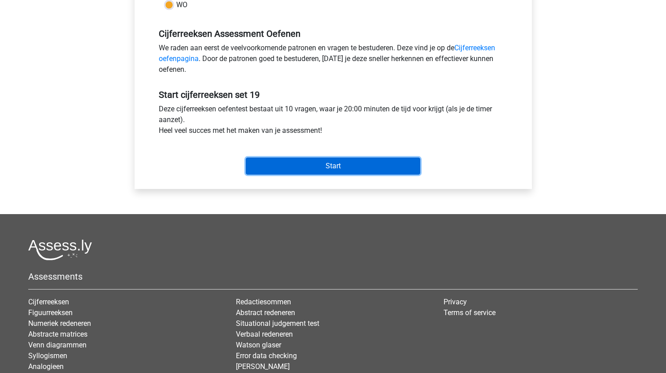
click at [385, 171] on input "Start" at bounding box center [333, 165] width 174 height 17
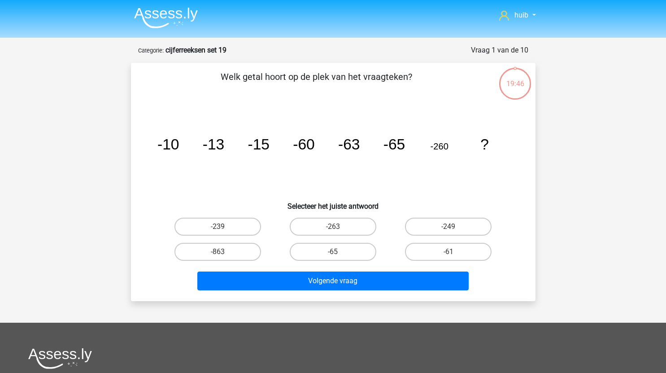
click at [338, 216] on div "-263" at bounding box center [332, 226] width 115 height 25
click at [343, 221] on label "-263" at bounding box center [333, 226] width 87 height 18
click at [338, 226] on input "-263" at bounding box center [336, 229] width 6 height 6
radio input "true"
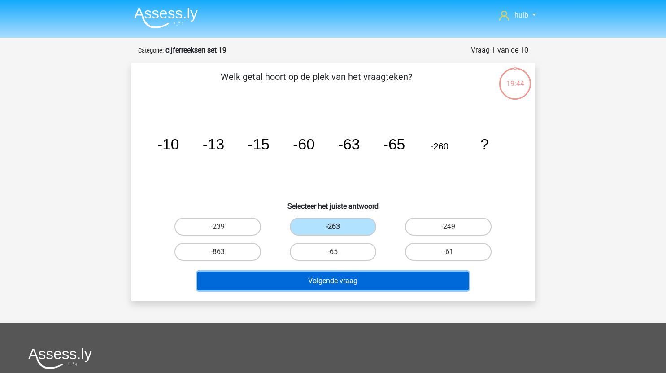
click at [358, 283] on button "Volgende vraag" at bounding box center [332, 280] width 271 height 19
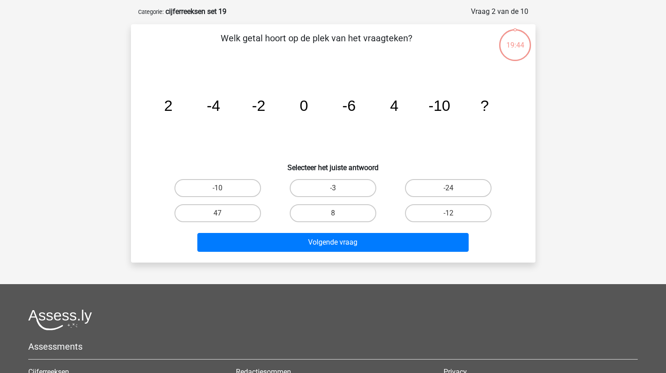
scroll to position [45, 0]
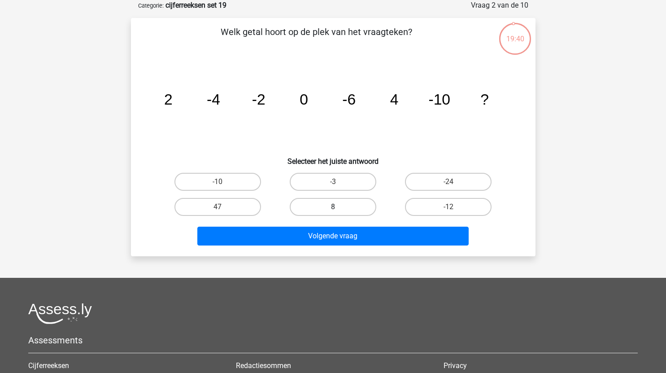
click at [343, 207] on label "8" at bounding box center [333, 207] width 87 height 18
click at [338, 207] on input "8" at bounding box center [336, 210] width 6 height 6
radio input "true"
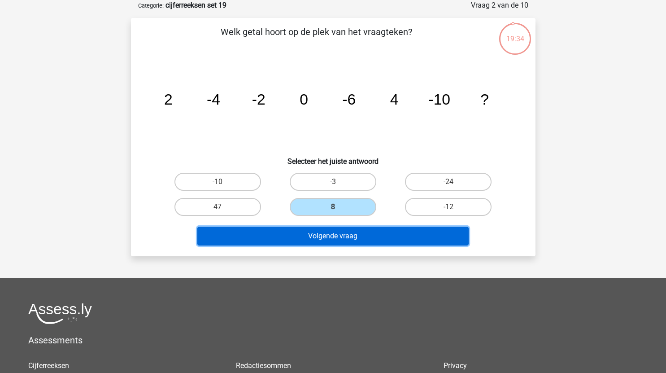
click at [358, 229] on button "Volgende vraag" at bounding box center [332, 235] width 271 height 19
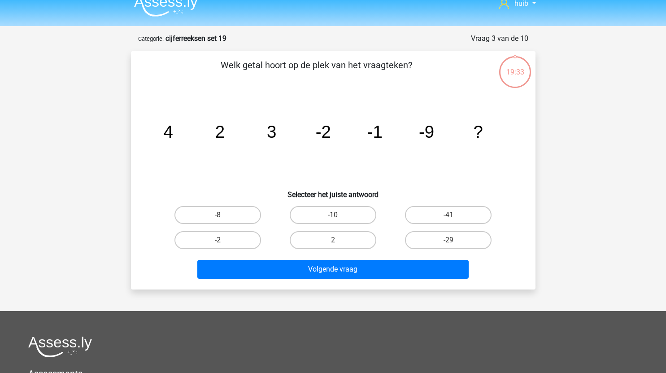
scroll to position [11, 0]
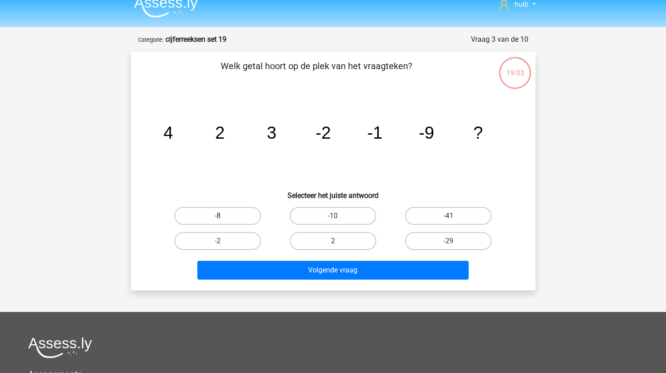
click at [247, 216] on label "-8" at bounding box center [217, 216] width 87 height 18
click at [223, 216] on input "-8" at bounding box center [220, 219] width 6 height 6
radio input "true"
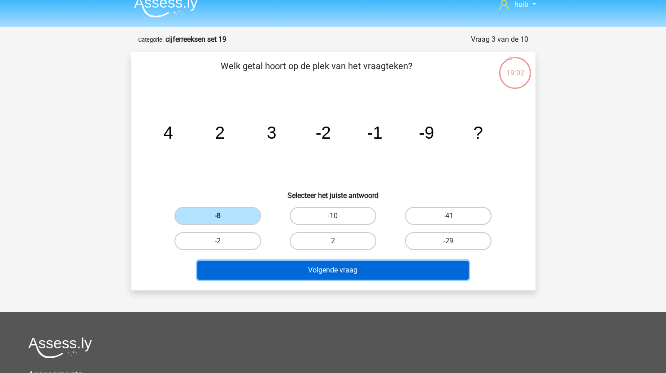
click at [309, 265] on button "Volgende vraag" at bounding box center [332, 269] width 271 height 19
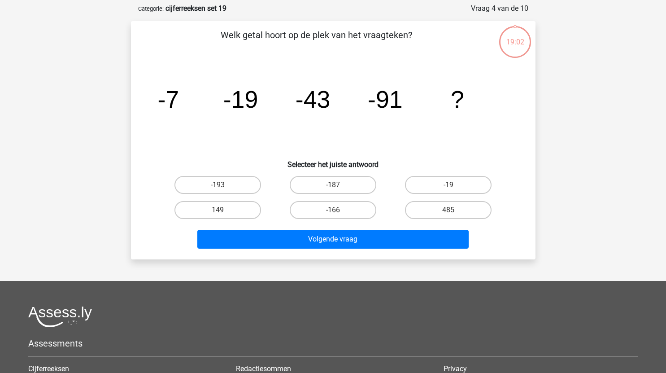
scroll to position [45, 0]
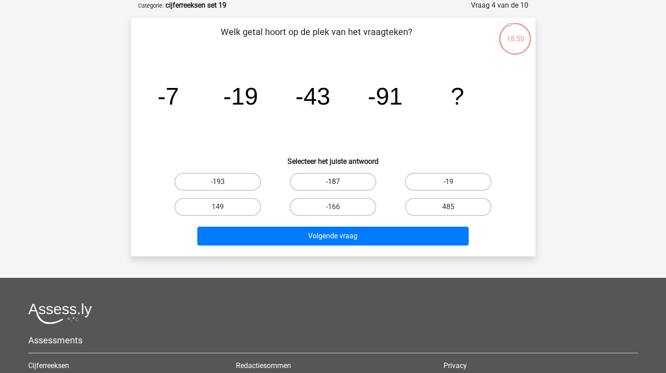
click at [351, 181] on label "-187" at bounding box center [333, 182] width 87 height 18
click at [338, 182] on input "-187" at bounding box center [336, 185] width 6 height 6
radio input "true"
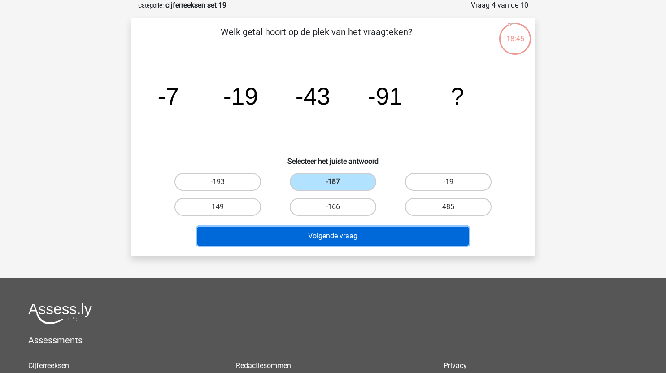
click at [341, 235] on button "Volgende vraag" at bounding box center [332, 235] width 271 height 19
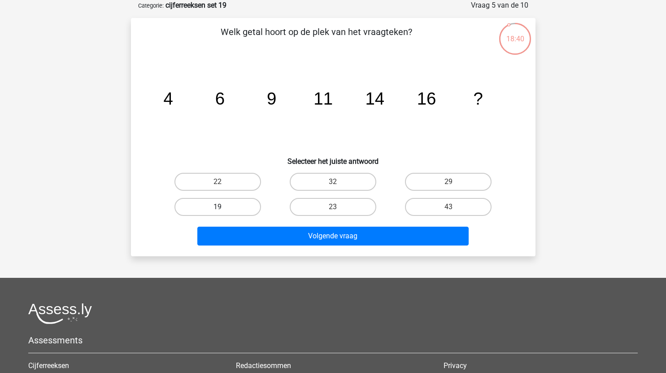
click at [239, 207] on label "19" at bounding box center [217, 207] width 87 height 18
click at [223, 207] on input "19" at bounding box center [220, 210] width 6 height 6
radio input "true"
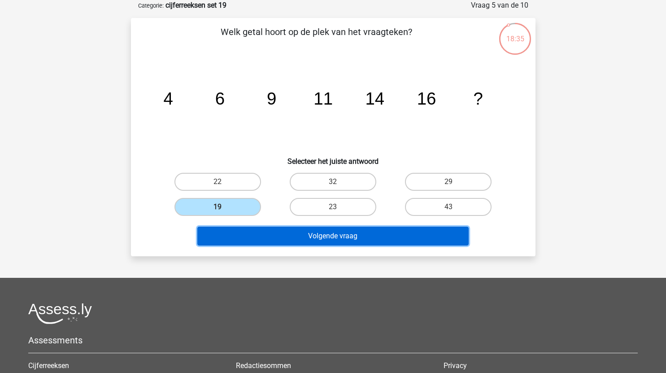
click at [364, 240] on button "Volgende vraag" at bounding box center [332, 235] width 271 height 19
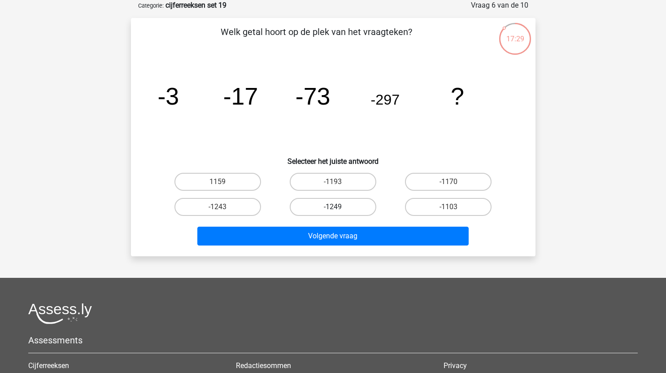
click at [348, 206] on label "-1249" at bounding box center [333, 207] width 87 height 18
click at [338, 207] on input "-1249" at bounding box center [336, 210] width 6 height 6
radio input "true"
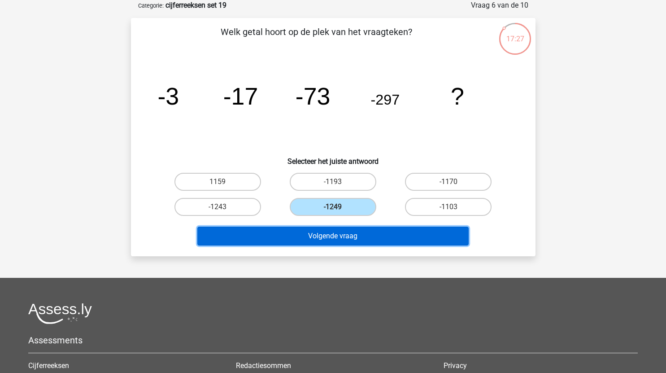
click at [380, 235] on button "Volgende vraag" at bounding box center [332, 235] width 271 height 19
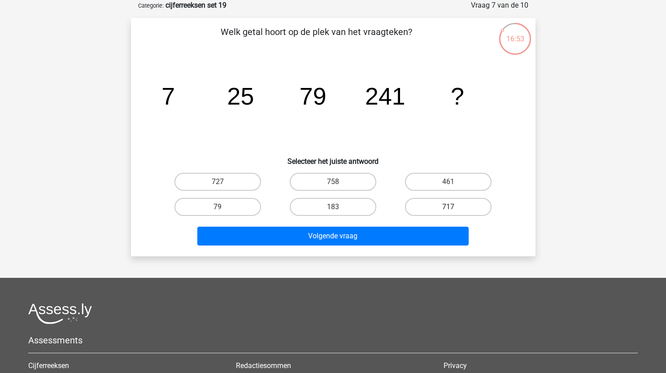
click at [442, 205] on label "717" at bounding box center [448, 207] width 87 height 18
click at [448, 207] on input "717" at bounding box center [451, 210] width 6 height 6
radio input "true"
click at [234, 183] on label "727" at bounding box center [217, 182] width 87 height 18
click at [223, 183] on input "727" at bounding box center [220, 185] width 6 height 6
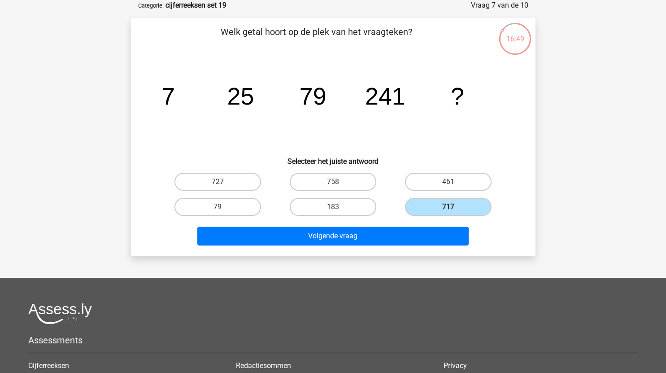
radio input "true"
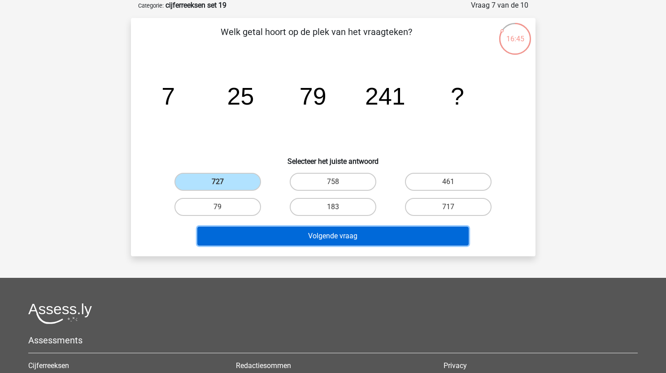
click at [389, 238] on button "Volgende vraag" at bounding box center [332, 235] width 271 height 19
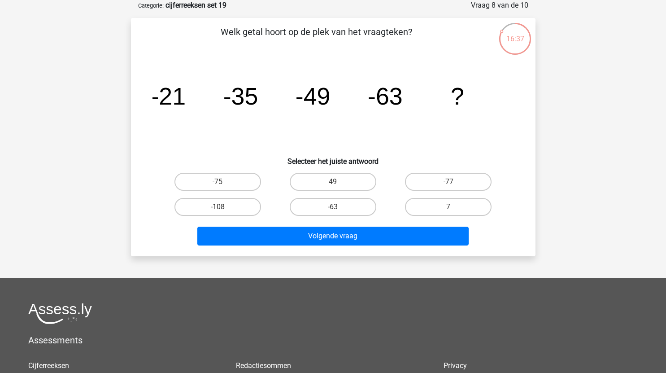
click at [451, 186] on input "-77" at bounding box center [451, 185] width 6 height 6
radio input "true"
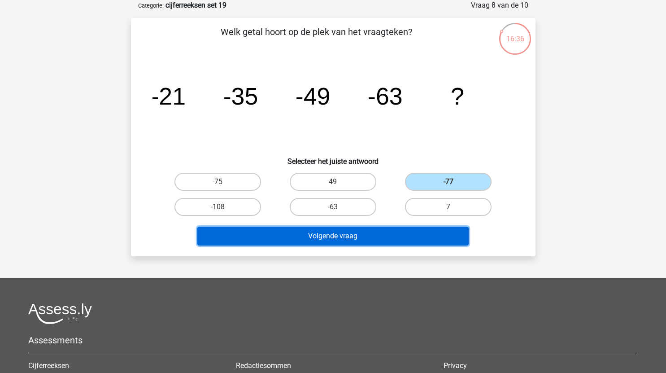
click at [344, 239] on button "Volgende vraag" at bounding box center [332, 235] width 271 height 19
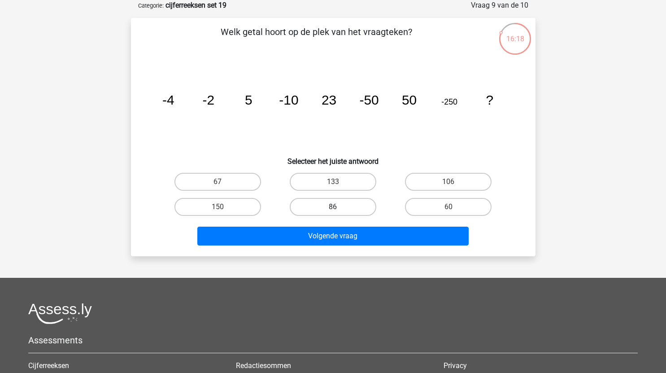
click at [342, 211] on label "86" at bounding box center [333, 207] width 87 height 18
click at [338, 211] on input "86" at bounding box center [336, 210] width 6 height 6
radio input "true"
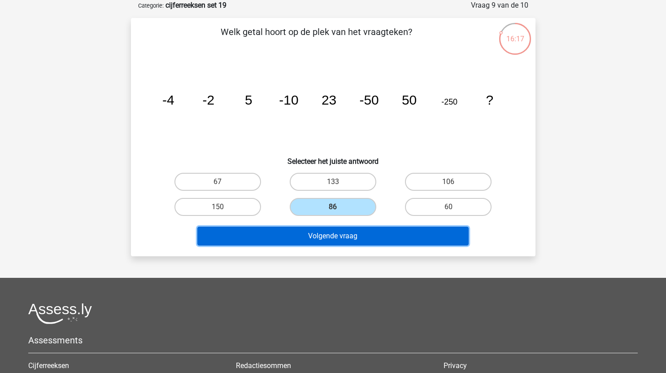
click at [355, 233] on button "Volgende vraag" at bounding box center [332, 235] width 271 height 19
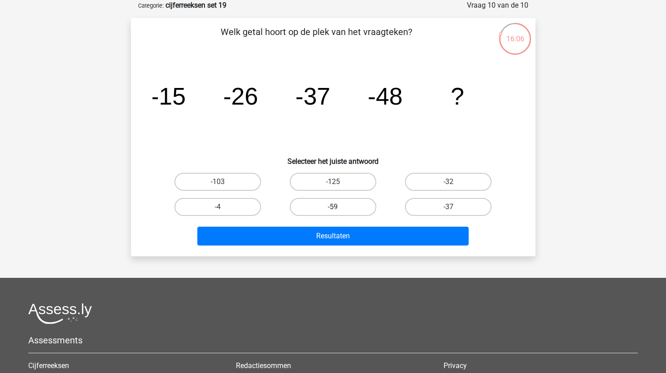
click at [355, 203] on label "-59" at bounding box center [333, 207] width 87 height 18
click at [338, 207] on input "-59" at bounding box center [336, 210] width 6 height 6
radio input "true"
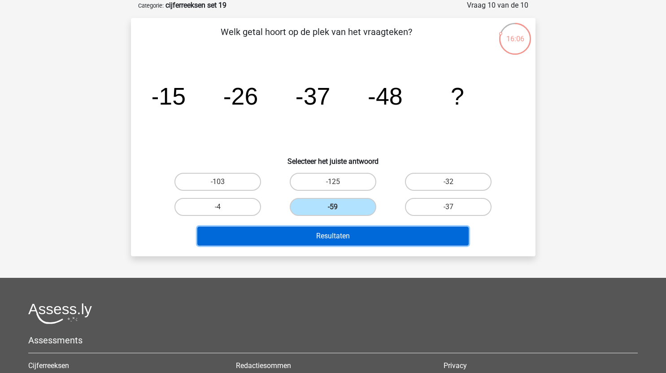
click at [360, 238] on button "Resultaten" at bounding box center [332, 235] width 271 height 19
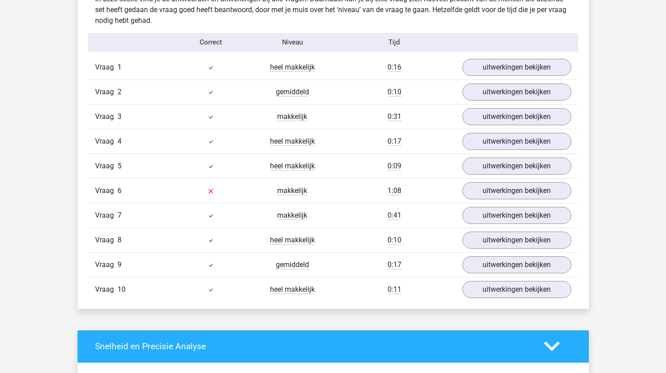
scroll to position [563, 0]
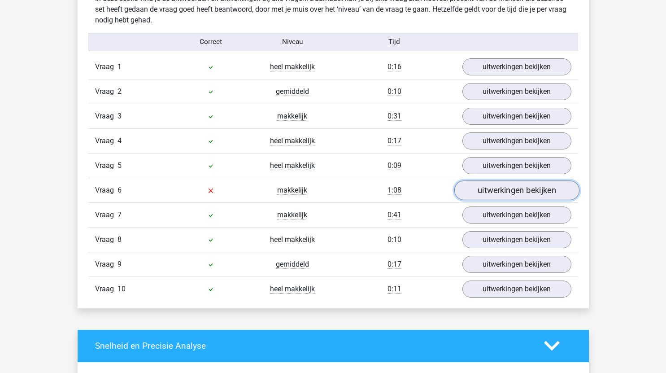
click at [535, 192] on link "uitwerkingen bekijken" at bounding box center [516, 190] width 125 height 20
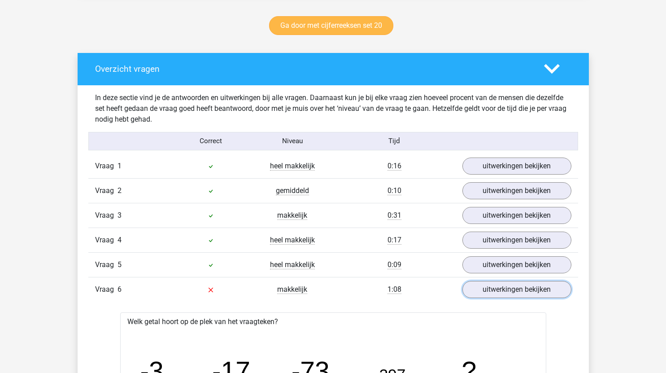
scroll to position [464, 0]
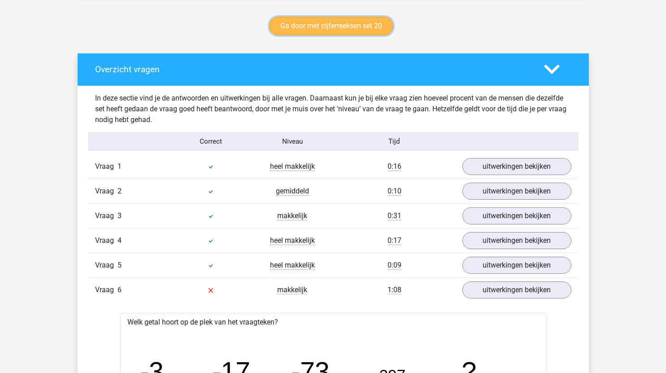
click at [364, 27] on link "Ga door met cijferreeksen set 20" at bounding box center [331, 26] width 124 height 19
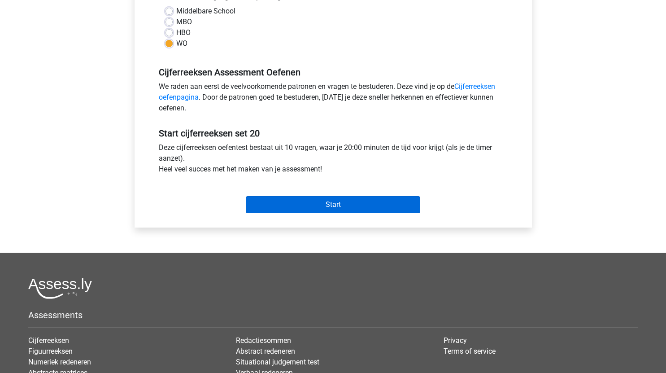
scroll to position [220, 0]
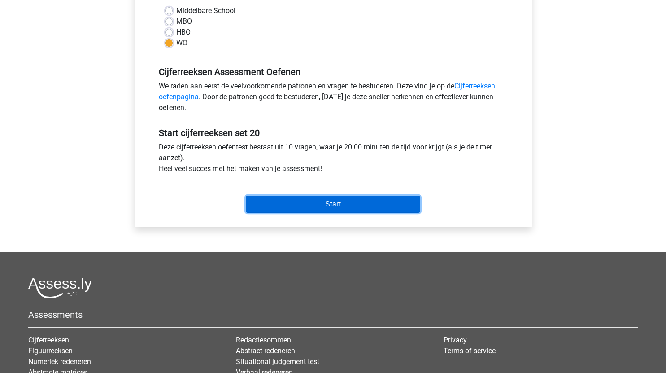
click at [359, 202] on input "Start" at bounding box center [333, 203] width 174 height 17
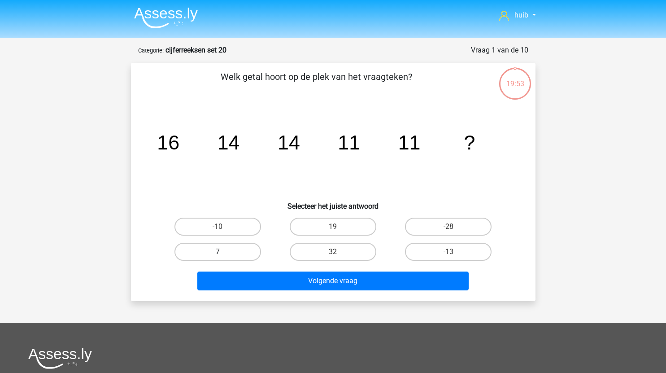
click at [234, 248] on label "7" at bounding box center [217, 252] width 87 height 18
click at [223, 251] on input "7" at bounding box center [220, 254] width 6 height 6
radio input "true"
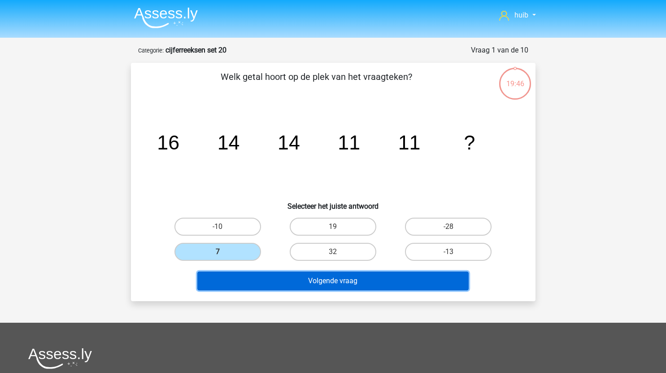
click at [353, 273] on button "Volgende vraag" at bounding box center [332, 280] width 271 height 19
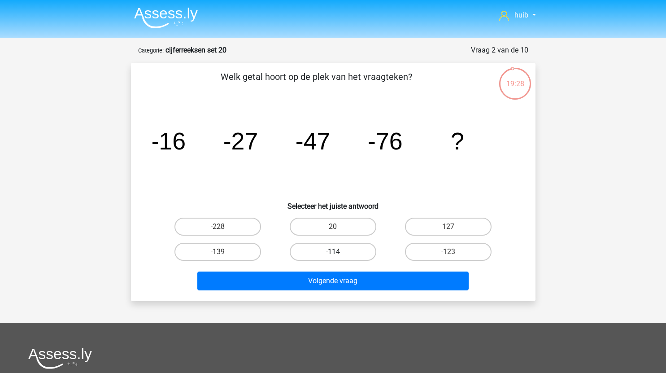
click at [314, 249] on label "-114" at bounding box center [333, 252] width 87 height 18
click at [333, 251] on input "-114" at bounding box center [336, 254] width 6 height 6
radio input "true"
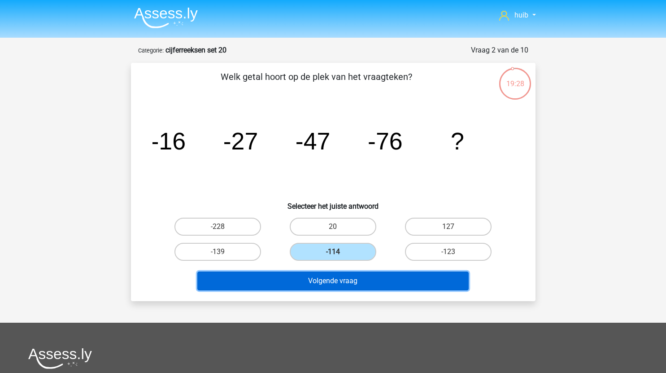
click at [328, 282] on button "Volgende vraag" at bounding box center [332, 280] width 271 height 19
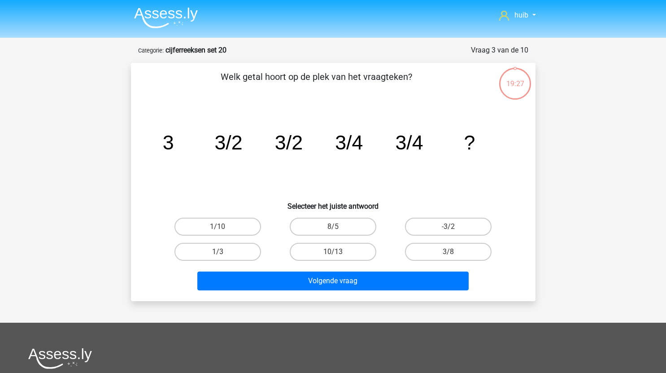
scroll to position [45, 0]
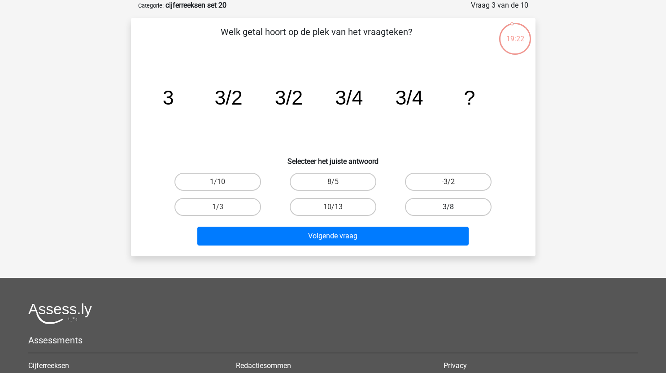
click at [462, 205] on label "3/8" at bounding box center [448, 207] width 87 height 18
click at [454, 207] on input "3/8" at bounding box center [451, 210] width 6 height 6
radio input "true"
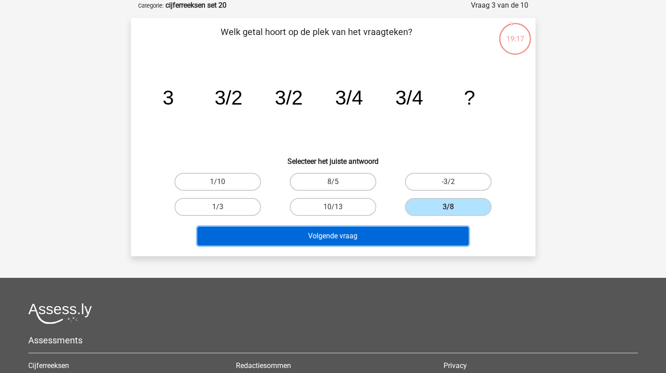
click at [380, 232] on button "Volgende vraag" at bounding box center [332, 235] width 271 height 19
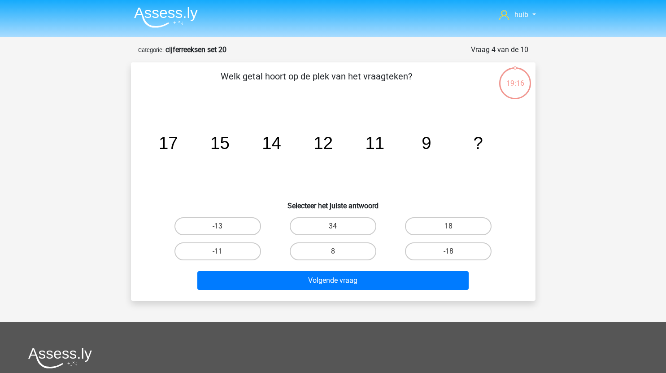
scroll to position [0, 0]
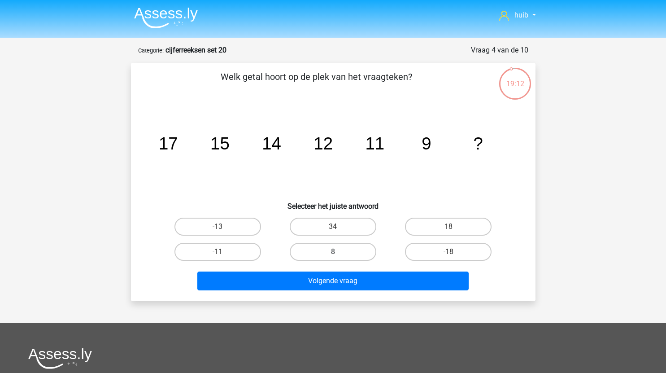
click at [353, 251] on label "8" at bounding box center [333, 252] width 87 height 18
click at [338, 251] on input "8" at bounding box center [336, 254] width 6 height 6
radio input "true"
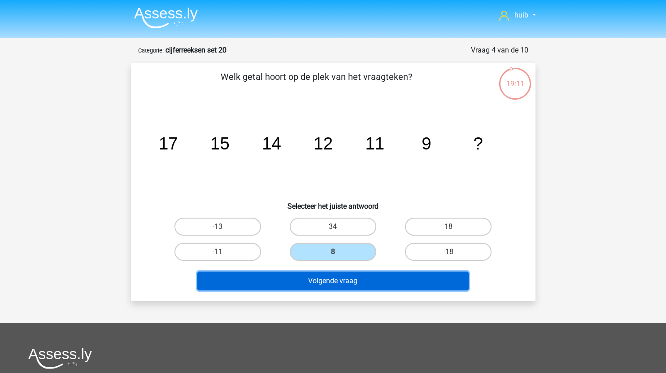
click at [365, 289] on button "Volgende vraag" at bounding box center [332, 280] width 271 height 19
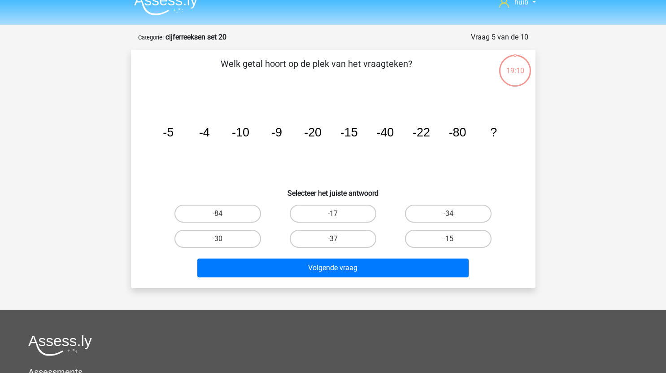
scroll to position [13, 0]
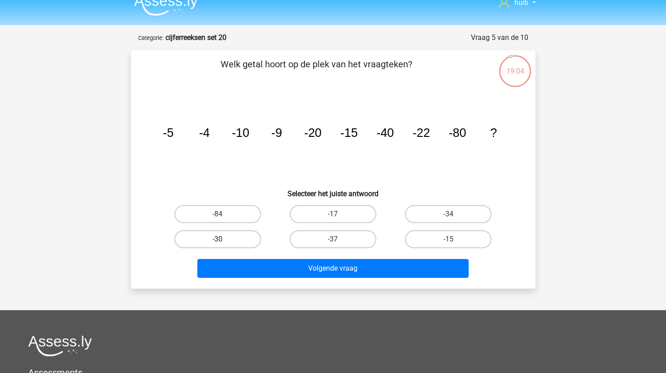
click at [234, 239] on label "-30" at bounding box center [217, 239] width 87 height 18
click at [223, 239] on input "-30" at bounding box center [220, 242] width 6 height 6
radio input "true"
click at [282, 257] on div "Volgende vraag" at bounding box center [333, 266] width 376 height 30
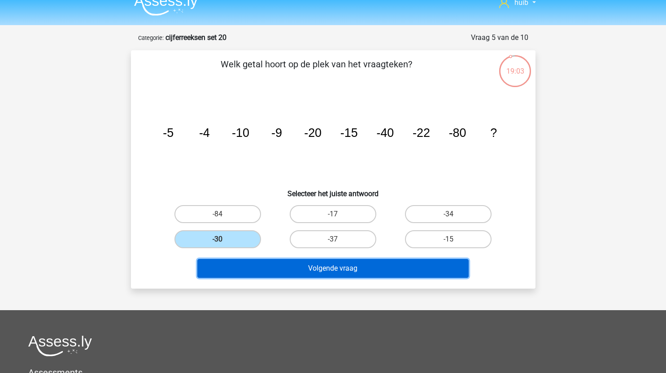
click at [293, 271] on button "Volgende vraag" at bounding box center [332, 268] width 271 height 19
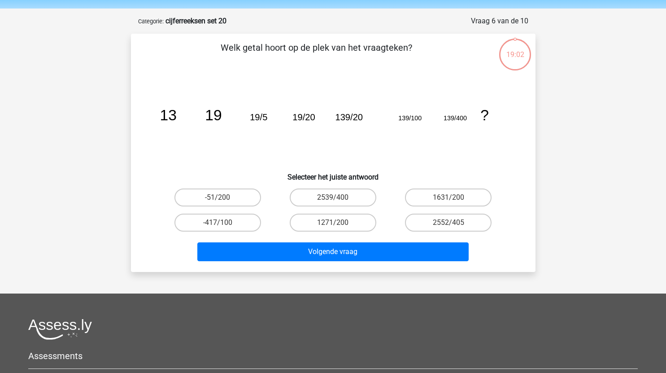
scroll to position [29, 0]
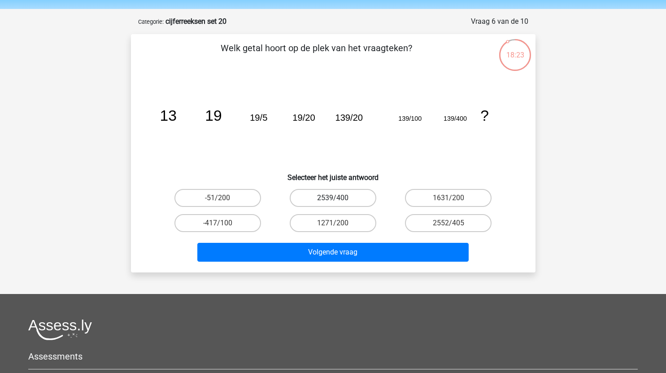
click at [340, 199] on label "2539/400" at bounding box center [333, 198] width 87 height 18
click at [338, 199] on input "2539/400" at bounding box center [336, 201] width 6 height 6
radio input "true"
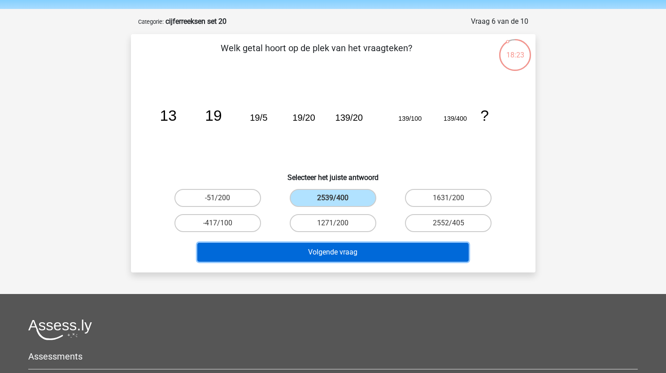
click at [341, 250] on button "Volgende vraag" at bounding box center [332, 252] width 271 height 19
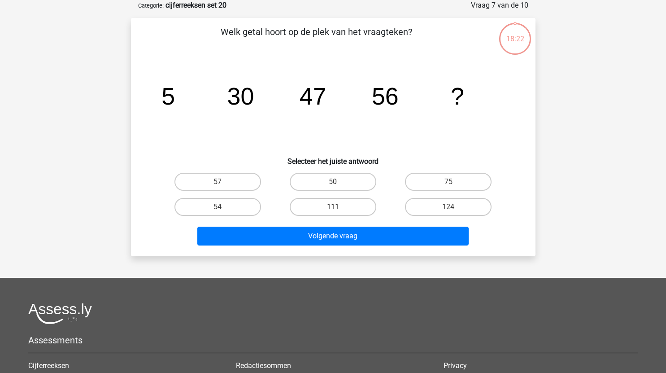
scroll to position [8, 0]
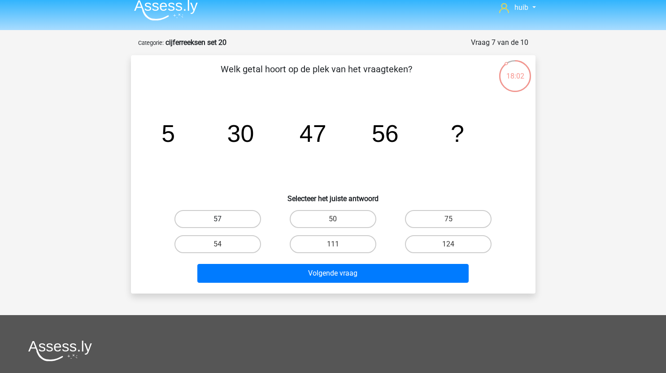
click at [250, 219] on label "57" at bounding box center [217, 219] width 87 height 18
click at [223, 219] on input "57" at bounding box center [220, 222] width 6 height 6
radio input "true"
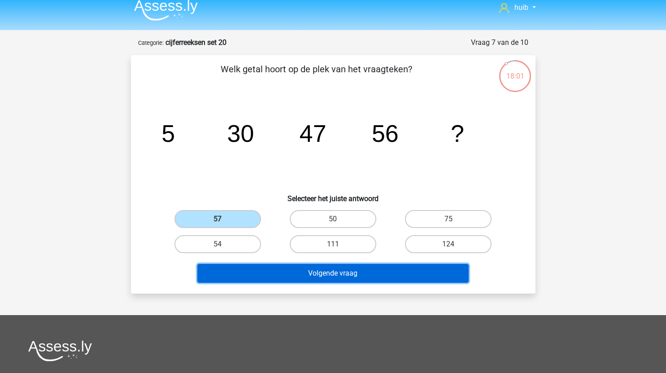
click at [322, 273] on button "Volgende vraag" at bounding box center [332, 273] width 271 height 19
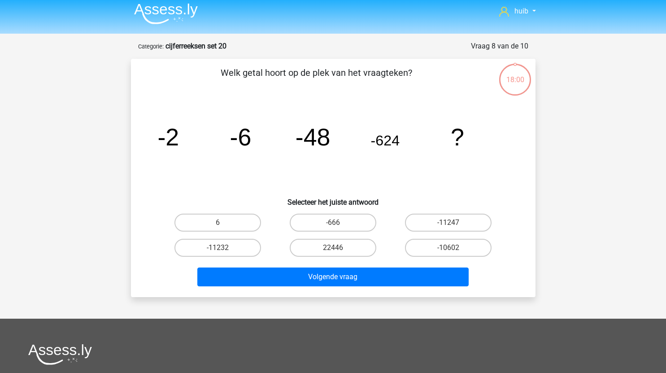
scroll to position [0, 0]
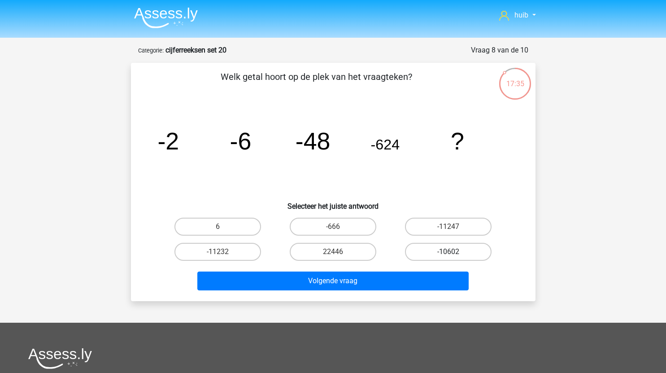
click at [459, 250] on label "-10602" at bounding box center [448, 252] width 87 height 18
click at [454, 251] on input "-10602" at bounding box center [451, 254] width 6 height 6
radio input "true"
click at [227, 252] on label "-11232" at bounding box center [217, 252] width 87 height 18
click at [223, 252] on input "-11232" at bounding box center [220, 254] width 6 height 6
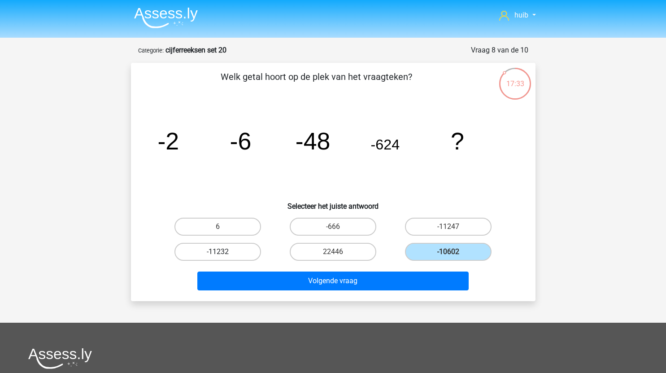
radio input "true"
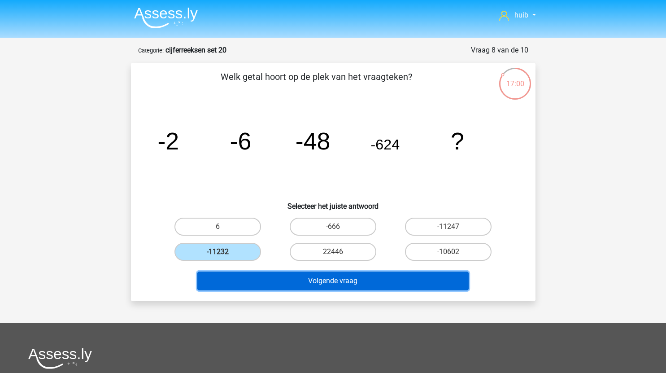
click at [360, 288] on button "Volgende vraag" at bounding box center [332, 280] width 271 height 19
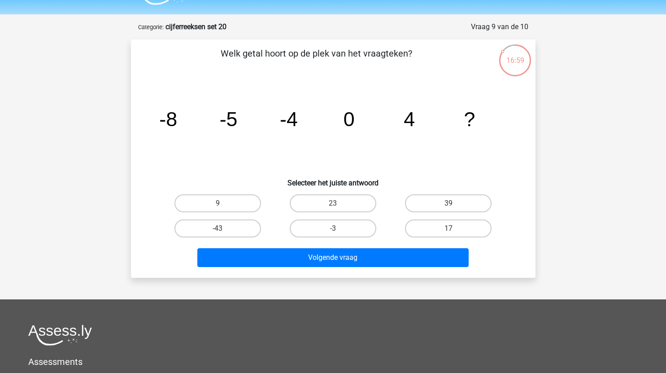
scroll to position [21, 0]
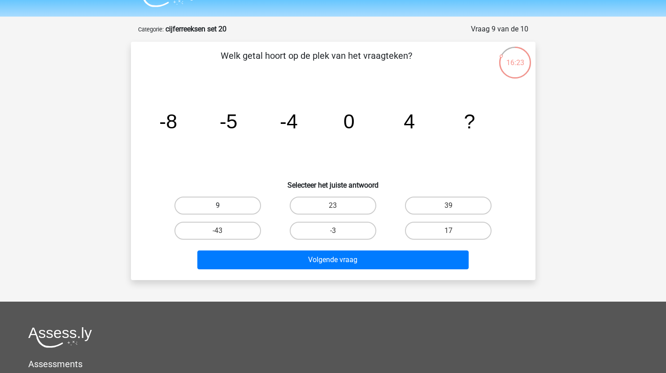
click at [234, 201] on label "9" at bounding box center [217, 205] width 87 height 18
click at [223, 205] on input "9" at bounding box center [220, 208] width 6 height 6
radio input "true"
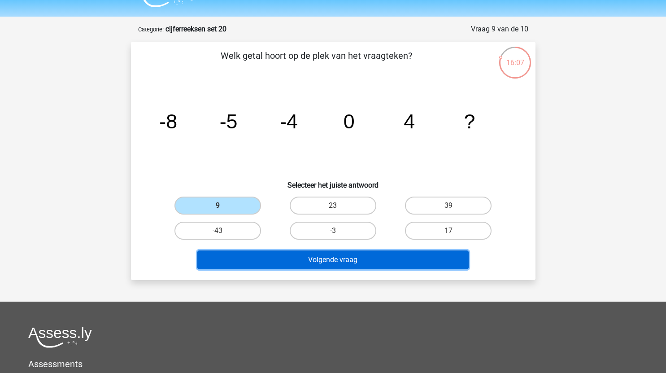
click at [374, 261] on button "Volgende vraag" at bounding box center [332, 259] width 271 height 19
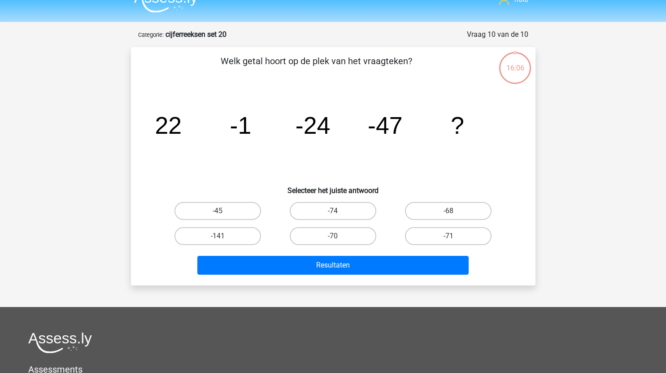
scroll to position [14, 0]
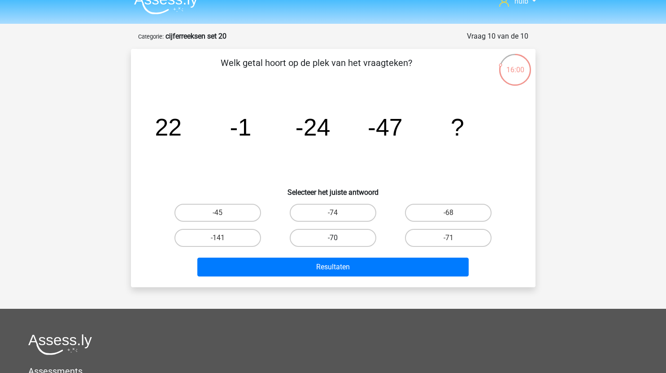
click at [350, 234] on label "-70" at bounding box center [333, 238] width 87 height 18
click at [338, 238] on input "-70" at bounding box center [336, 241] width 6 height 6
radio input "true"
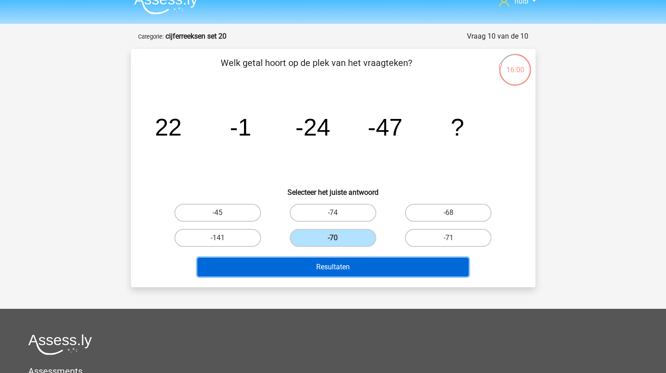
click at [364, 265] on button "Resultaten" at bounding box center [332, 266] width 271 height 19
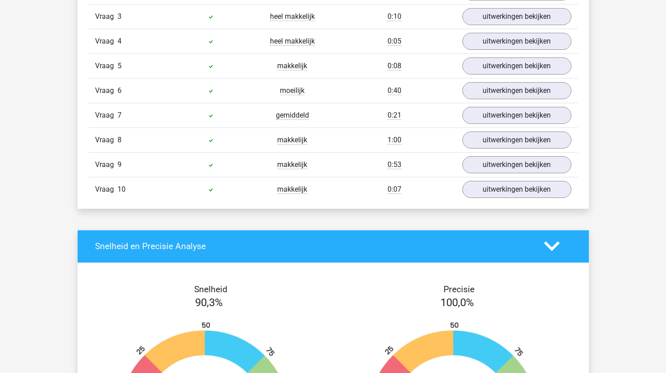
scroll to position [663, 0]
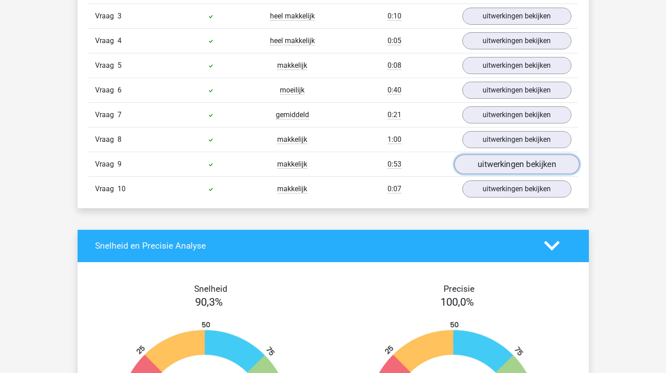
click at [480, 165] on link "uitwerkingen bekijken" at bounding box center [516, 164] width 125 height 20
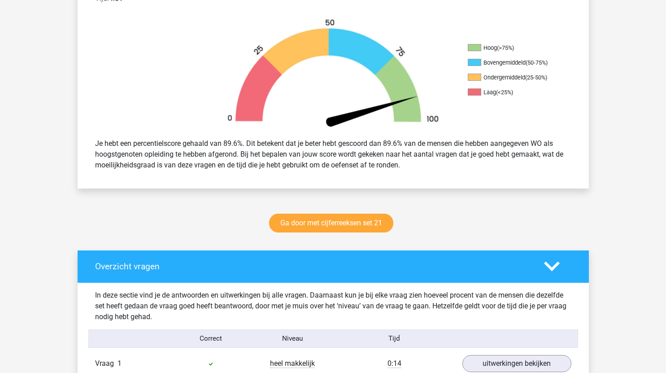
scroll to position [0, 0]
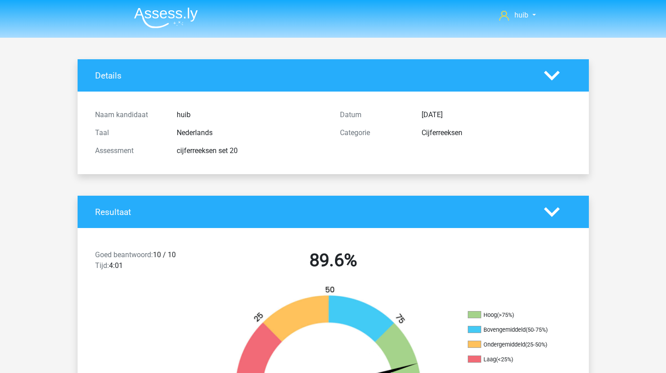
click at [186, 28] on nav "huib [EMAIL_ADDRESS][DOMAIN_NAME]" at bounding box center [333, 15] width 412 height 29
